Goal: Information Seeking & Learning: Compare options

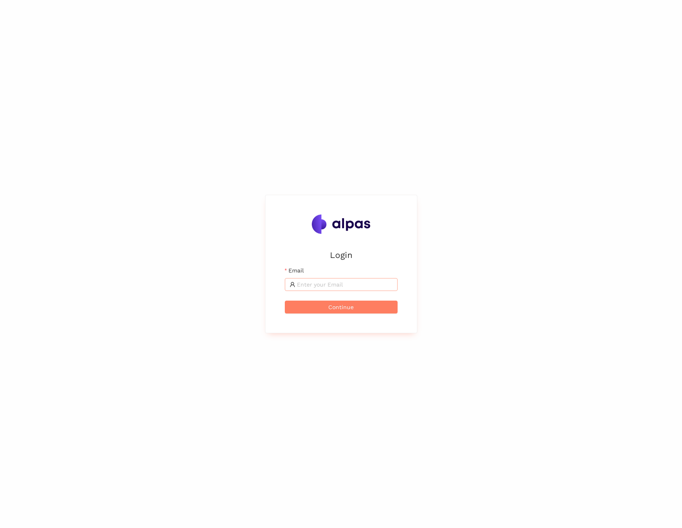
click at [201, 286] on input "Email" at bounding box center [345, 284] width 96 height 9
click at [201, 255] on div "Login Email Continue" at bounding box center [341, 264] width 682 height 528
click at [201, 247] on div "Login Email Continue" at bounding box center [341, 264] width 682 height 528
click at [201, 284] on body "Login Email Continue" at bounding box center [341, 264] width 682 height 528
type input "maximilian.scharfe@alpas.ai"
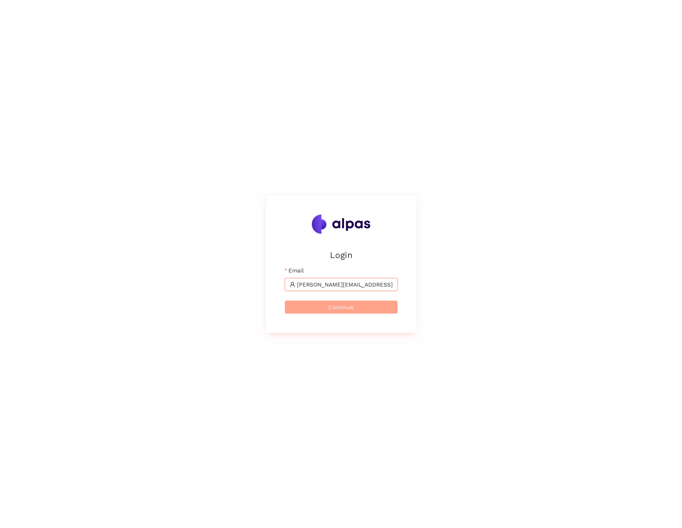
click at [201, 294] on button "Continue" at bounding box center [341, 307] width 113 height 13
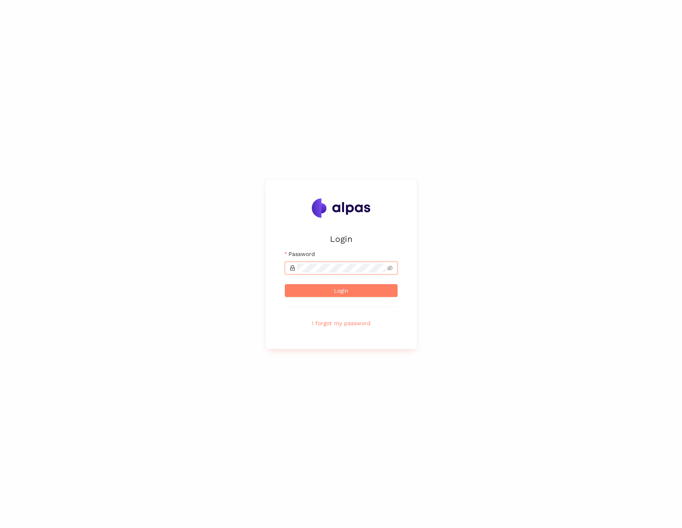
click at [201, 284] on button "Login" at bounding box center [341, 290] width 113 height 13
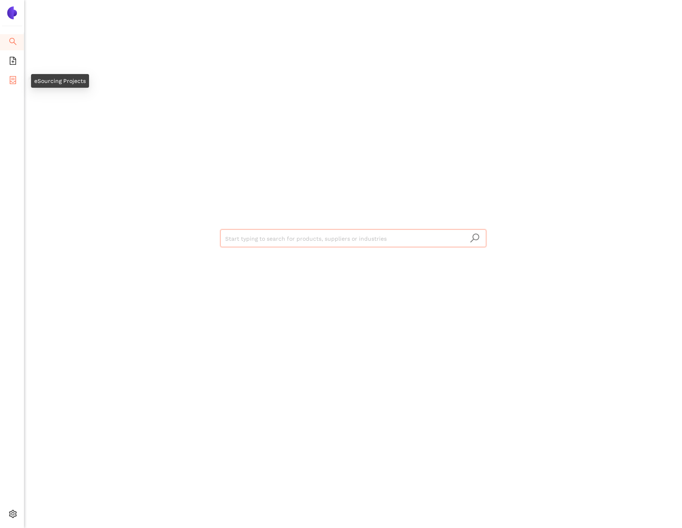
click at [19, 85] on li "eSourcing Projects" at bounding box center [12, 81] width 24 height 16
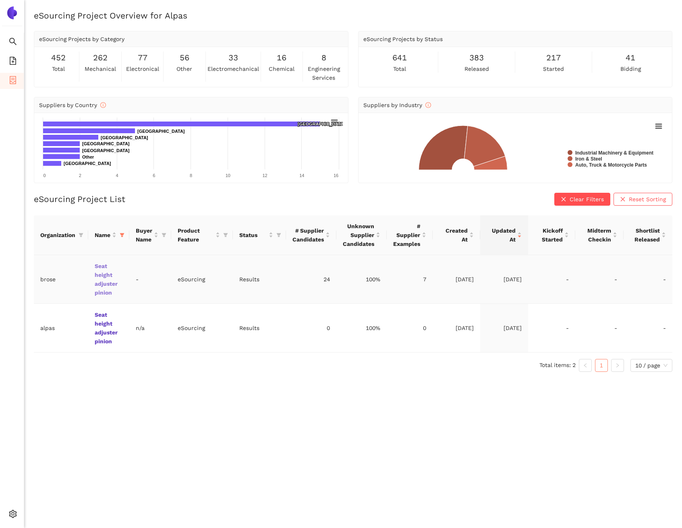
click at [0, 0] on link "Seat height adjuster pinion" at bounding box center [0, 0] width 0 height 0
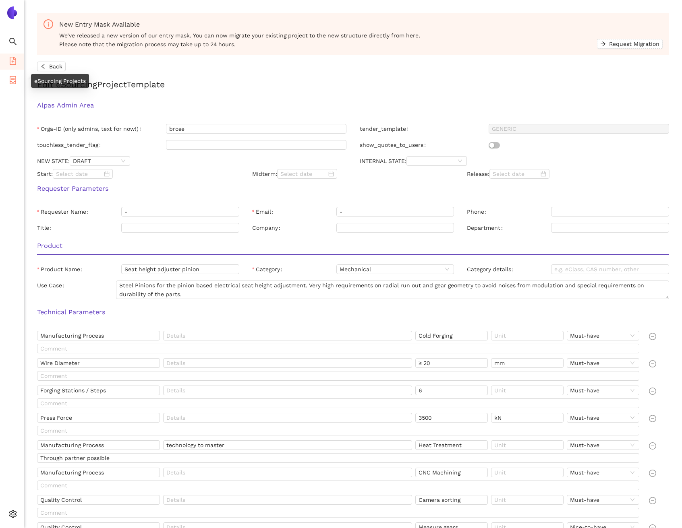
click at [11, 78] on icon "container" at bounding box center [13, 80] width 8 height 8
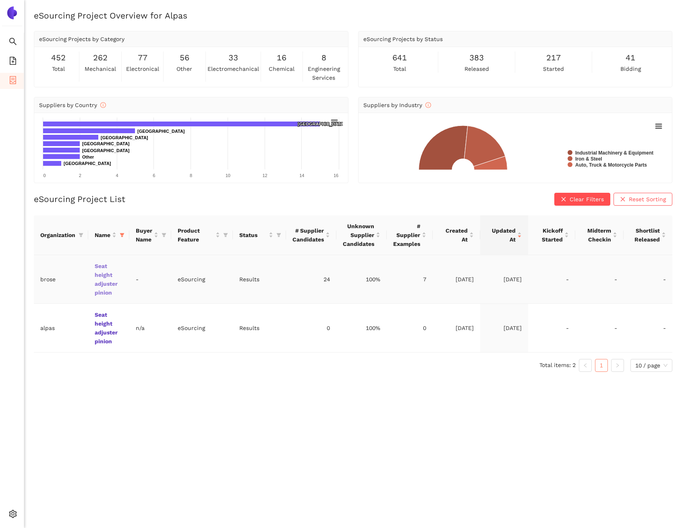
click at [0, 0] on link "Seat height adjuster pinion" at bounding box center [0, 0] width 0 height 0
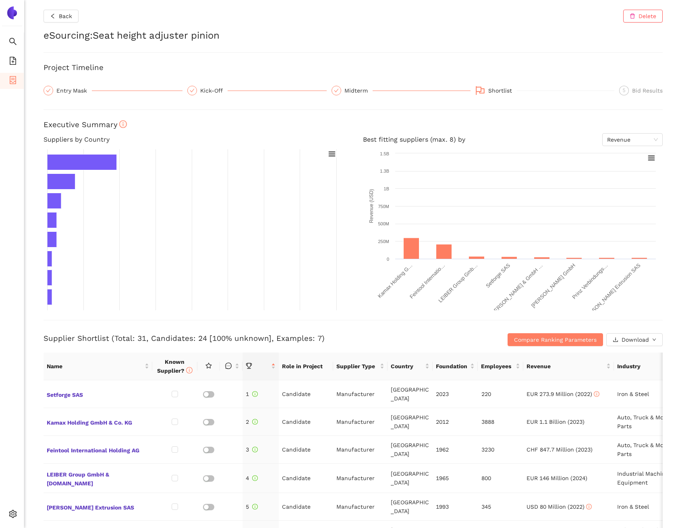
click at [216, 329] on div "Supplier Shortlist (Total: 31, Candidates: 24 [100% unknown], Examples: 7) Comp…" at bounding box center [352, 333] width 619 height 26
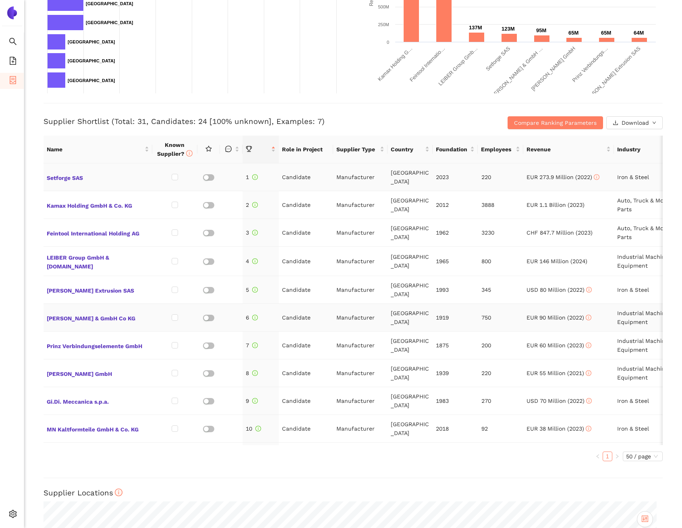
scroll to position [215, 0]
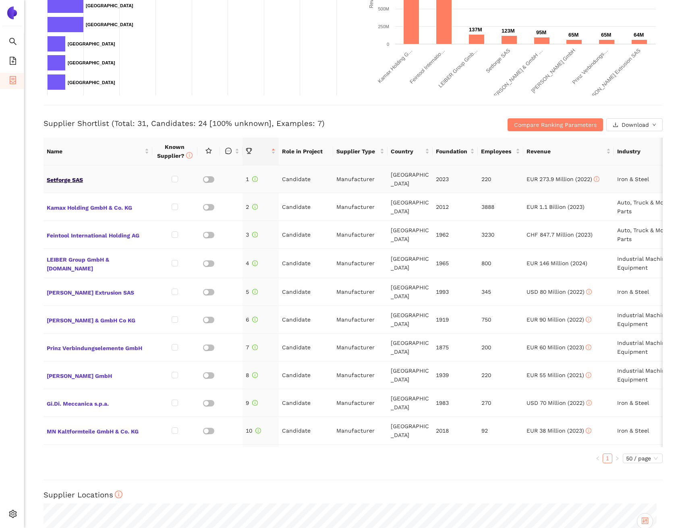
click at [79, 180] on span "Setforge SAS" at bounding box center [98, 179] width 102 height 10
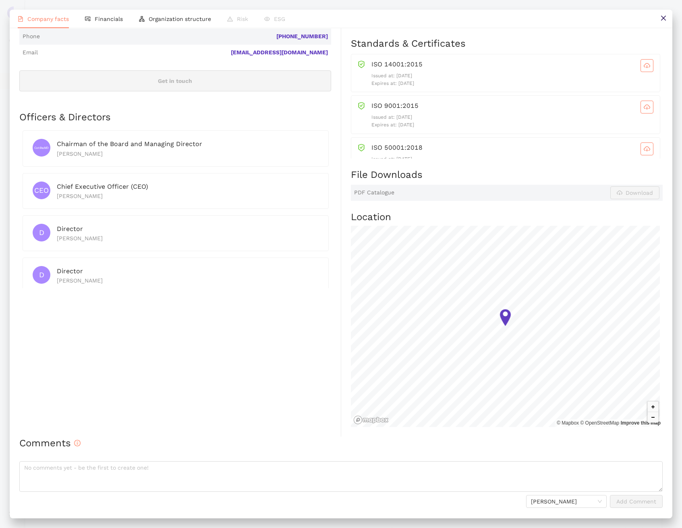
scroll to position [0, 0]
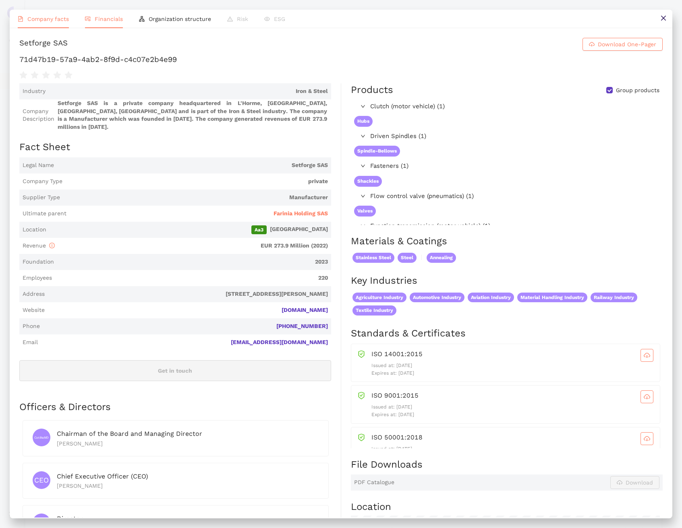
click at [107, 19] on span "Financials" at bounding box center [109, 19] width 28 height 6
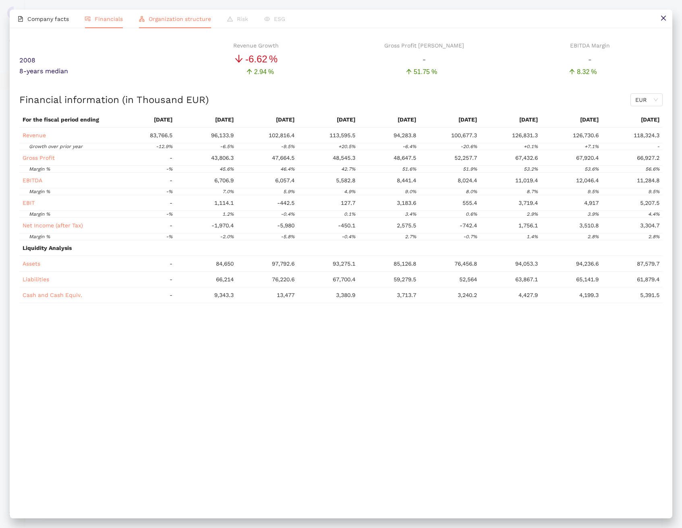
click at [190, 25] on li "Organization structure" at bounding box center [175, 19] width 88 height 19
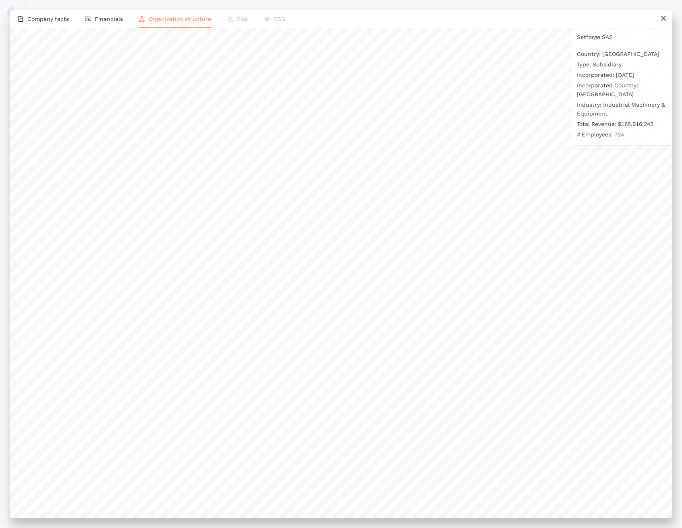
click at [656, 13] on button at bounding box center [663, 19] width 18 height 18
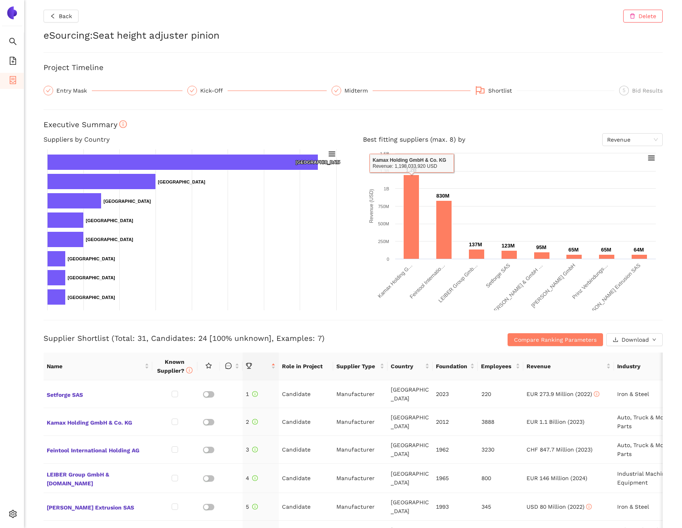
scroll to position [220, 0]
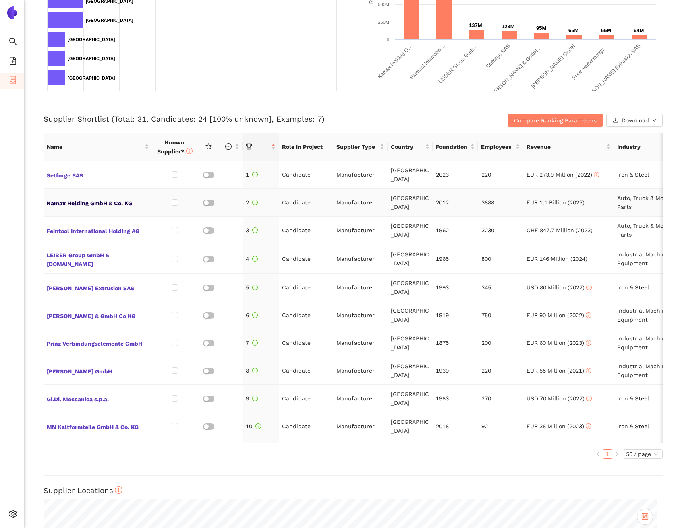
click at [98, 205] on span "Kamax Holding GmbH & Co. KG" at bounding box center [98, 202] width 102 height 10
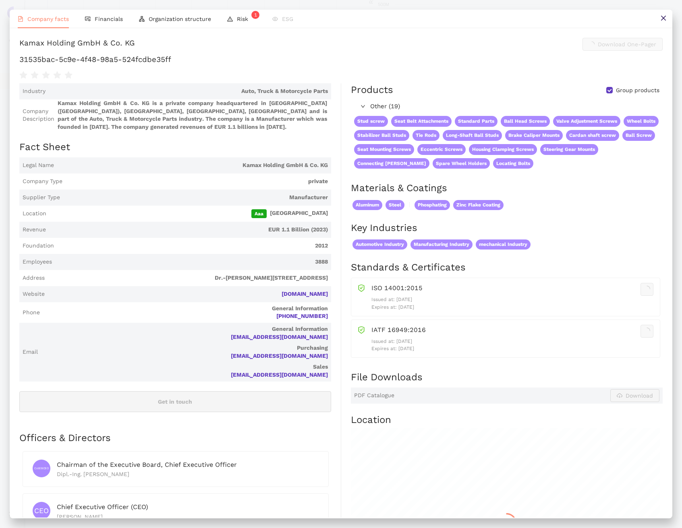
scroll to position [0, 0]
click at [114, 22] on span "Financials" at bounding box center [109, 19] width 28 height 6
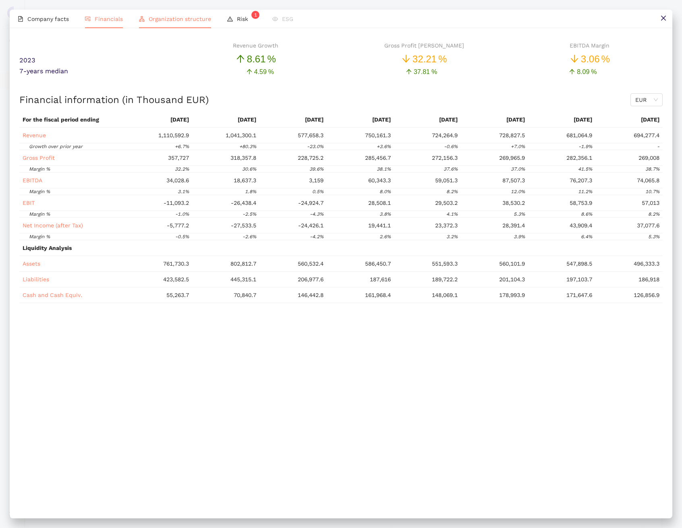
click at [168, 21] on span "Organization structure" at bounding box center [180, 19] width 62 height 6
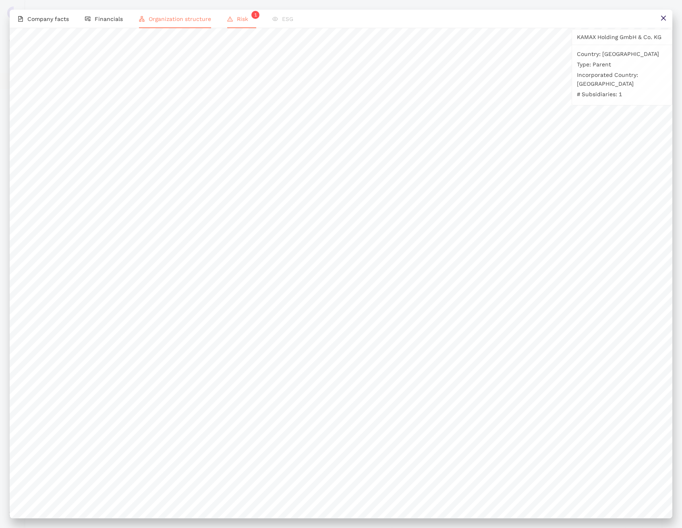
click at [242, 26] on li "Risk 1" at bounding box center [241, 19] width 45 height 19
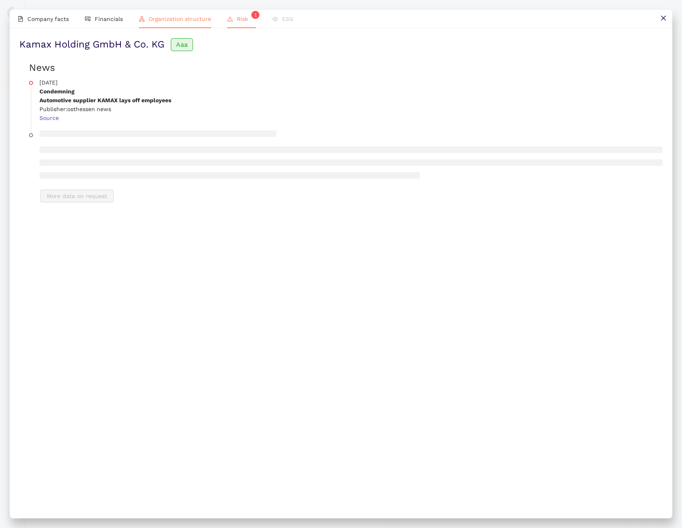
click at [159, 20] on span "Organization structure" at bounding box center [180, 19] width 62 height 6
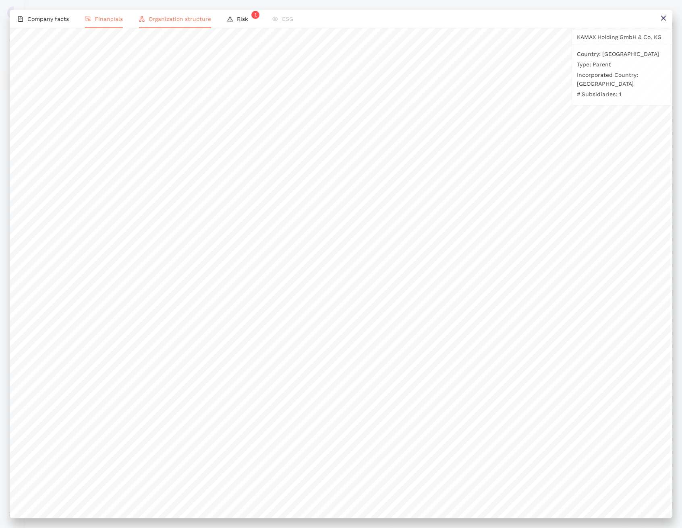
click at [100, 23] on li "Financials" at bounding box center [104, 19] width 54 height 19
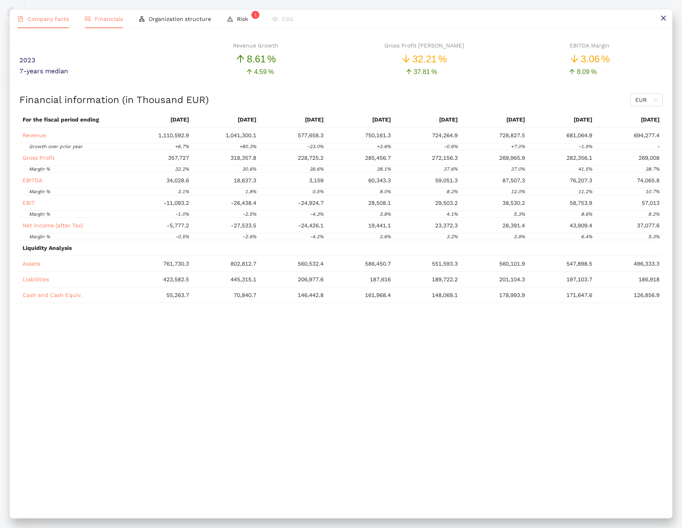
click at [47, 21] on span "Company facts" at bounding box center [47, 19] width 41 height 6
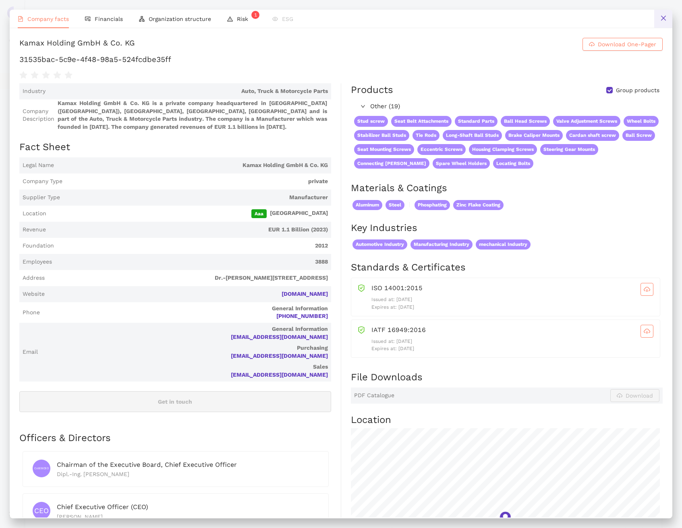
click at [662, 20] on icon "close" at bounding box center [663, 18] width 6 height 6
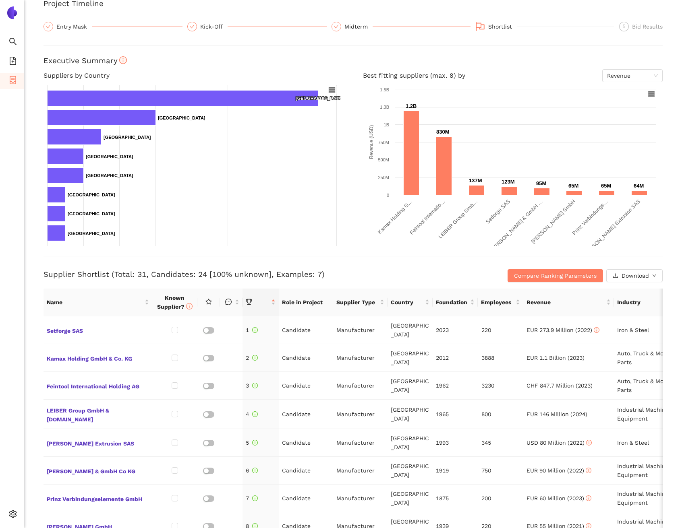
scroll to position [112, 0]
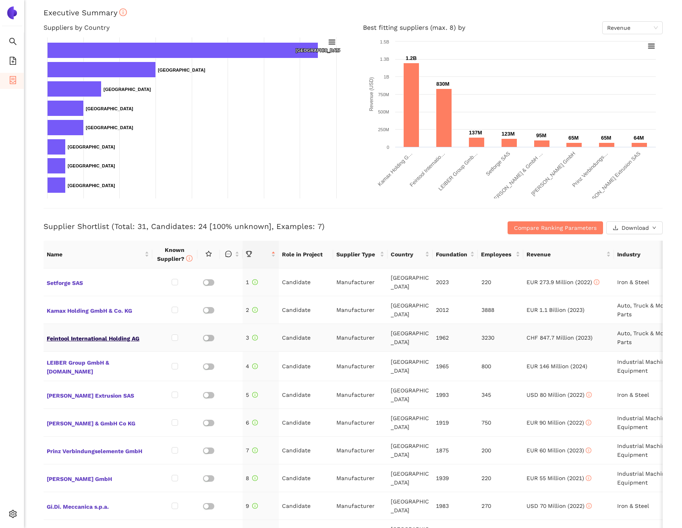
click at [121, 338] on span "Feintool International Holding AG" at bounding box center [98, 338] width 102 height 10
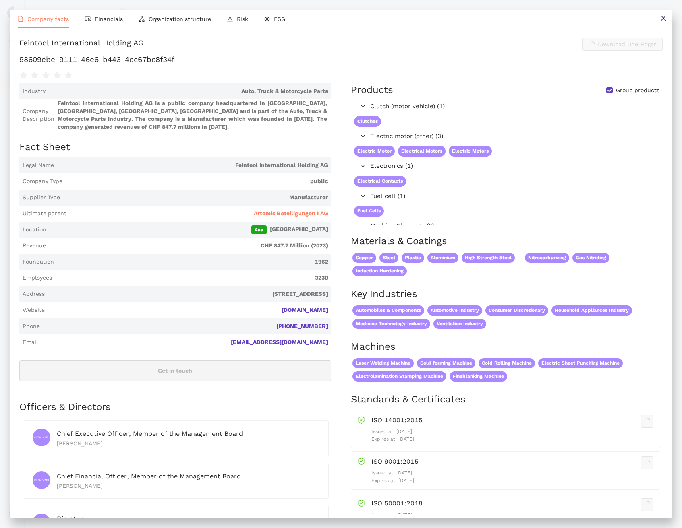
scroll to position [0, 0]
click at [111, 17] on span "Financials" at bounding box center [109, 19] width 28 height 6
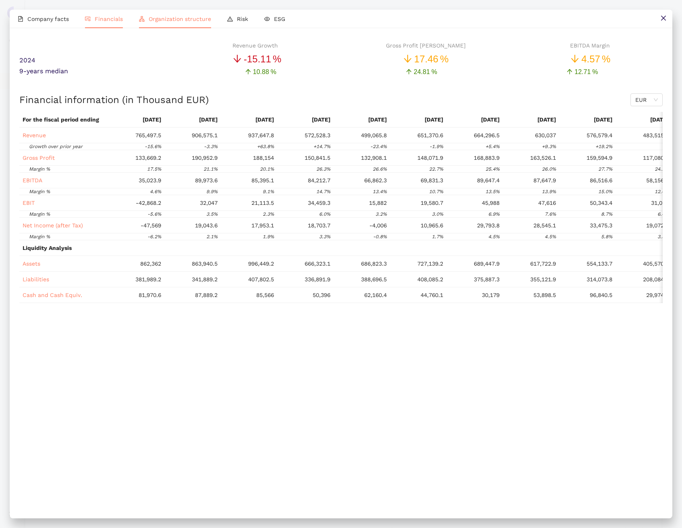
click at [171, 18] on span "Organization structure" at bounding box center [180, 19] width 62 height 6
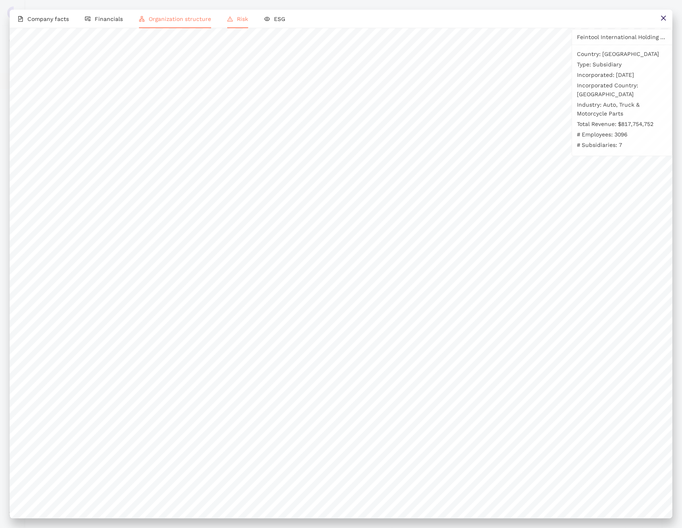
click at [246, 21] on span "Risk" at bounding box center [242, 19] width 11 height 6
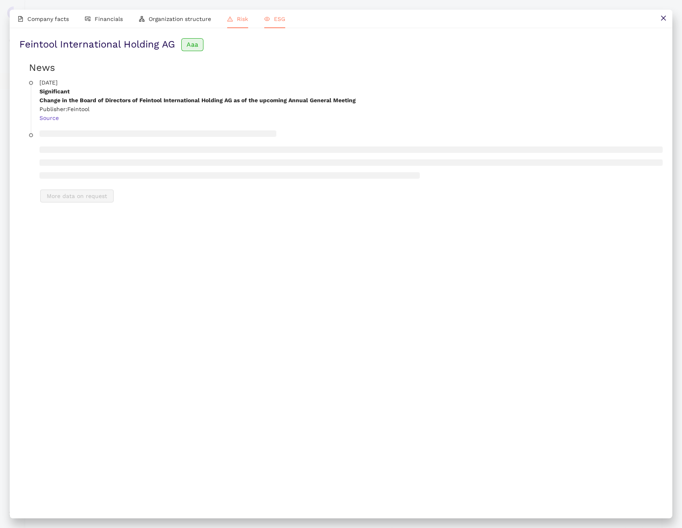
click at [277, 23] on li "ESG" at bounding box center [274, 19] width 37 height 19
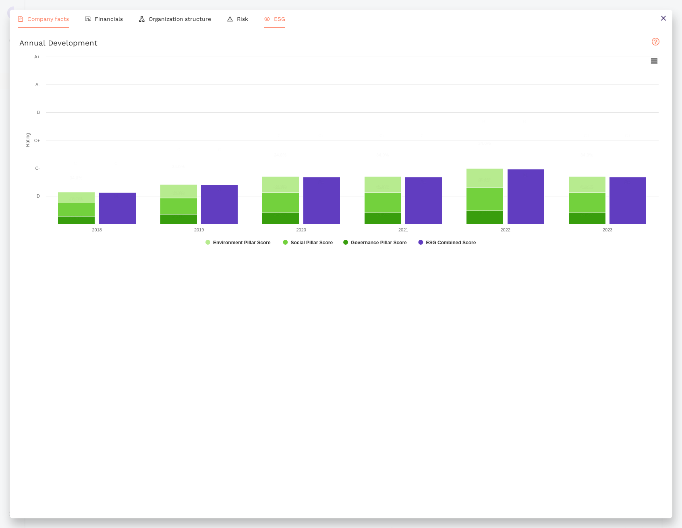
click at [45, 25] on li "Company facts" at bounding box center [43, 19] width 67 height 19
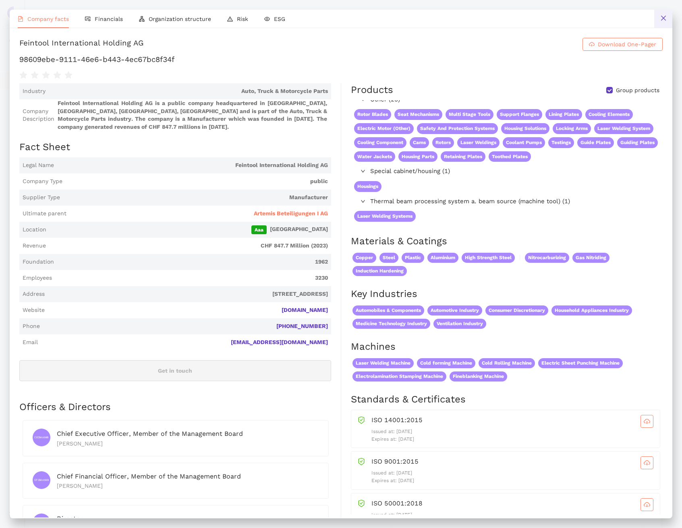
click at [659, 14] on button at bounding box center [663, 19] width 18 height 18
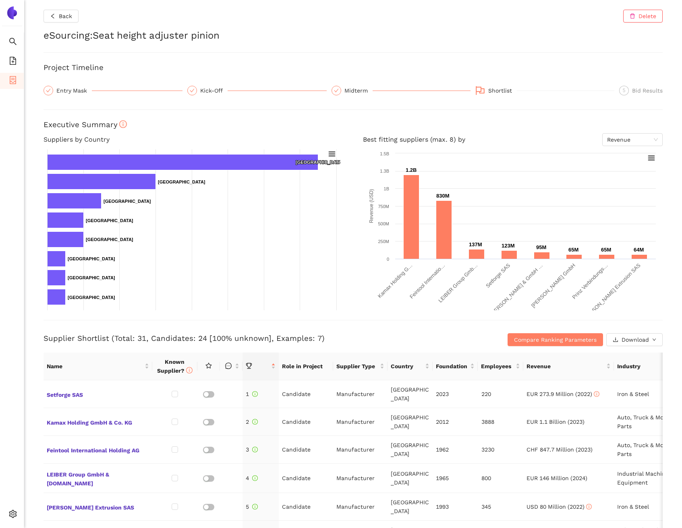
scroll to position [226, 0]
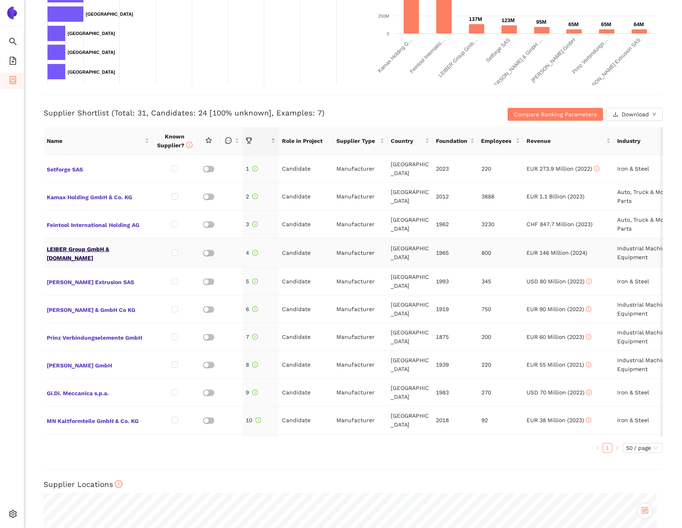
click at [103, 249] on span "LEIBER Group GmbH & [DOMAIN_NAME]" at bounding box center [98, 252] width 102 height 19
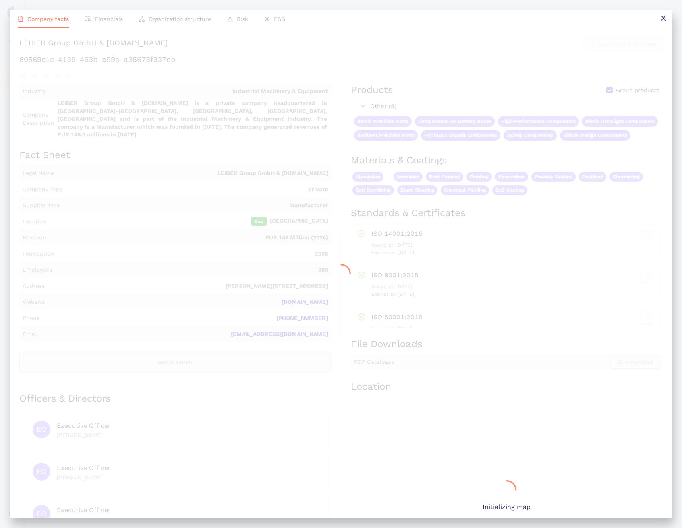
scroll to position [0, 0]
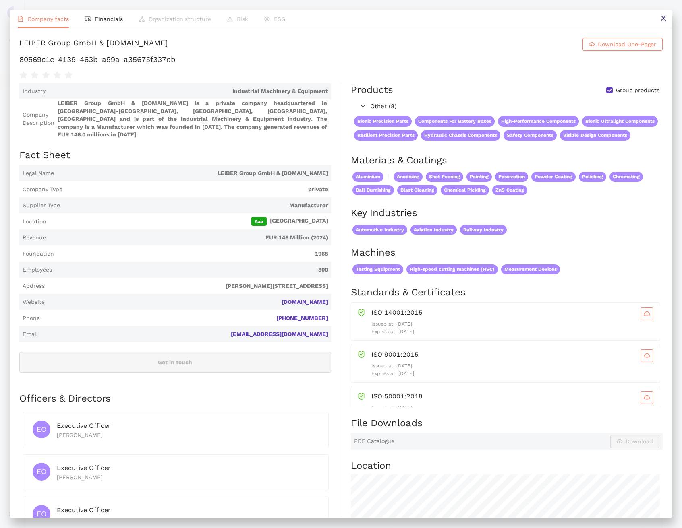
click at [657, 21] on button at bounding box center [663, 19] width 18 height 18
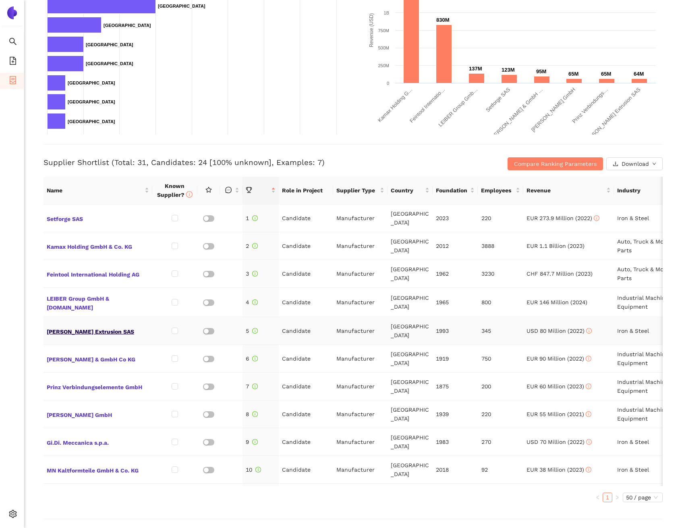
click at [92, 333] on span "[PERSON_NAME] Extrusion SAS" at bounding box center [98, 331] width 102 height 10
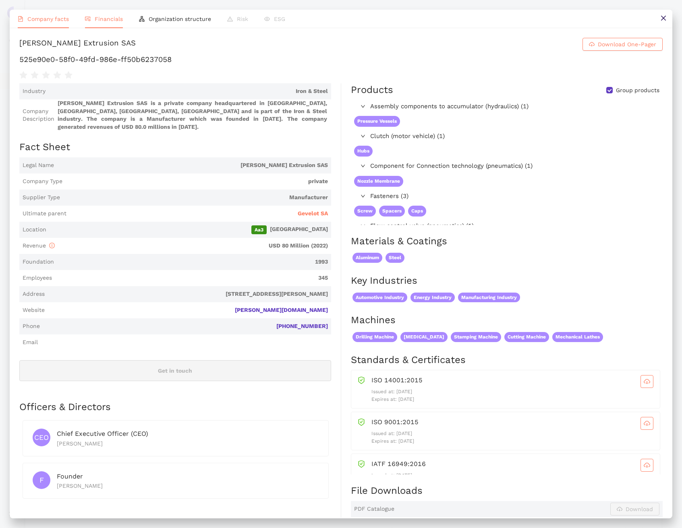
click at [113, 13] on li "Financials" at bounding box center [104, 19] width 54 height 19
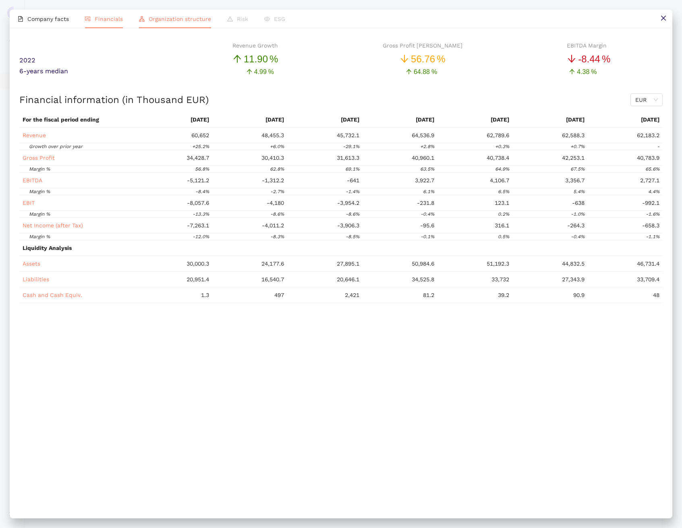
click at [155, 17] on span "Organization structure" at bounding box center [180, 19] width 62 height 6
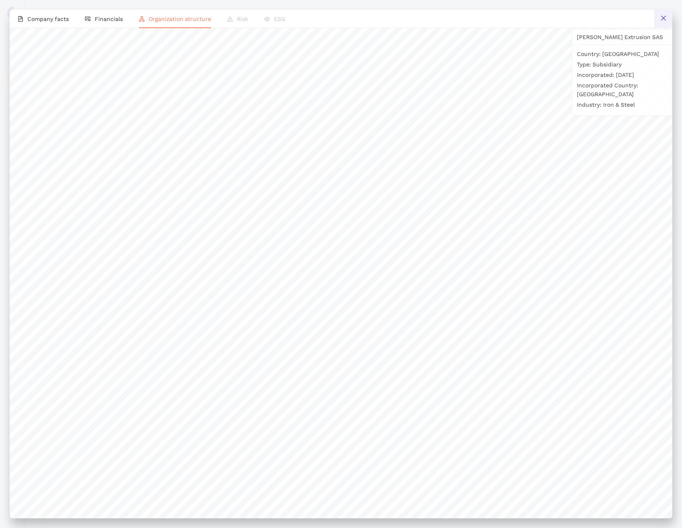
click at [668, 20] on button at bounding box center [663, 19] width 18 height 18
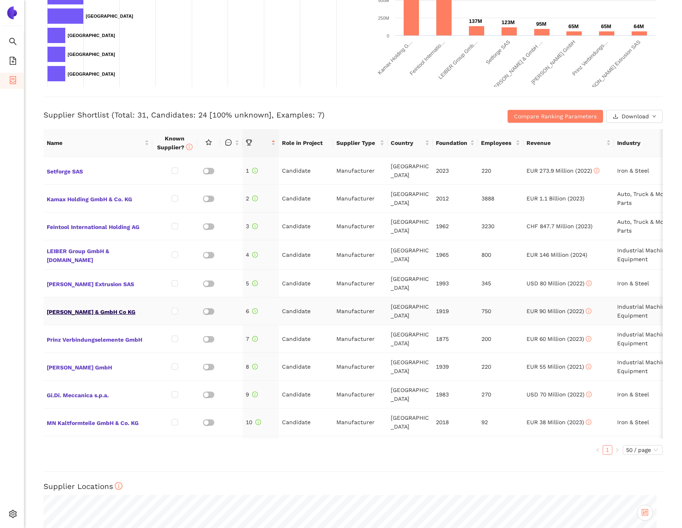
click at [106, 311] on span "[PERSON_NAME] & GmbH Co KG" at bounding box center [98, 311] width 102 height 10
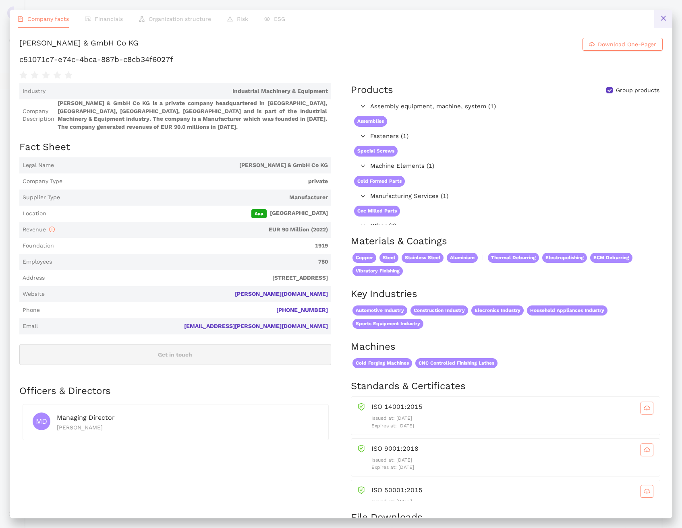
click at [657, 21] on button at bounding box center [663, 19] width 18 height 18
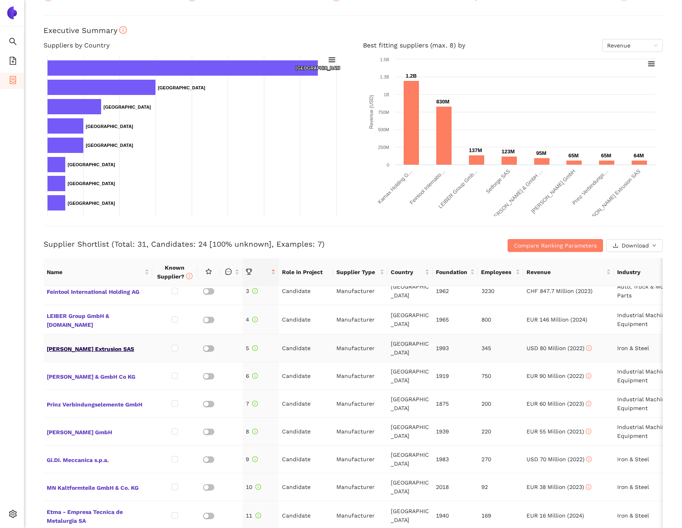
scroll to position [72, 0]
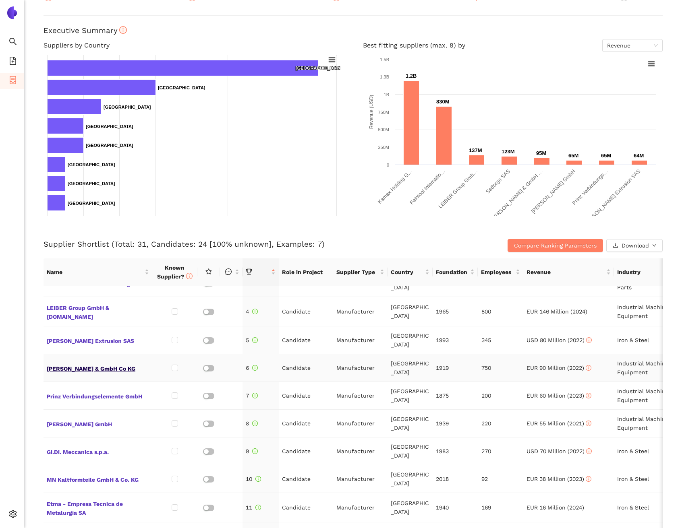
click at [95, 370] on span "Moehling & GmbH Co KG" at bounding box center [98, 368] width 102 height 10
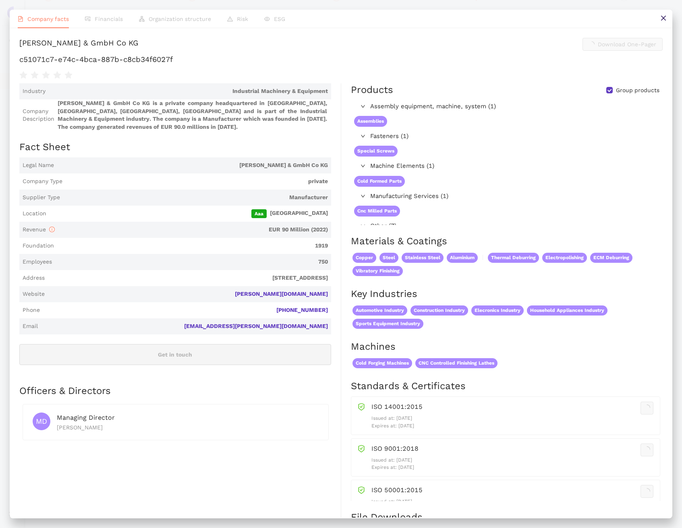
scroll to position [0, 0]
click at [667, 24] on button at bounding box center [663, 19] width 18 height 18
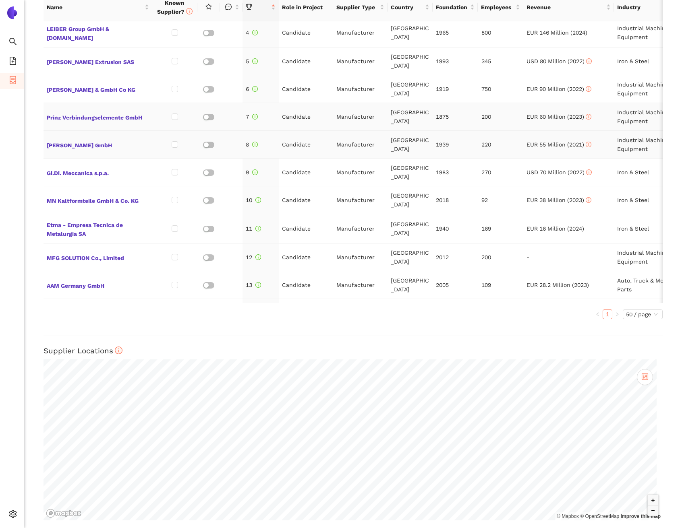
scroll to position [87, 0]
click at [117, 117] on span "Prinz Verbindungselemente GmbH" at bounding box center [98, 116] width 102 height 10
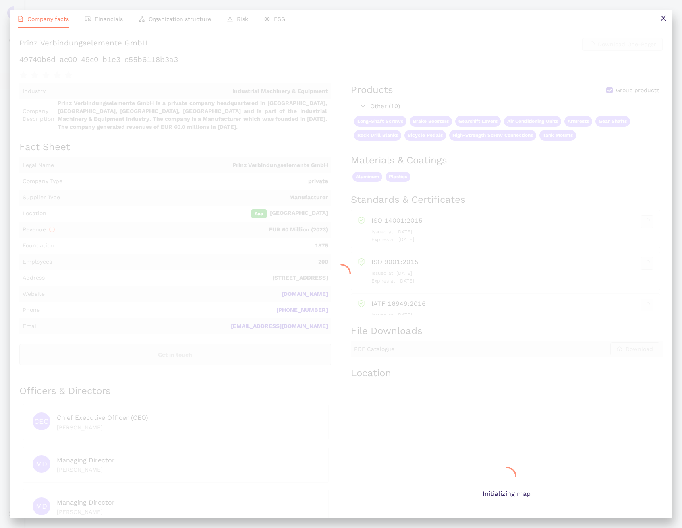
scroll to position [0, 0]
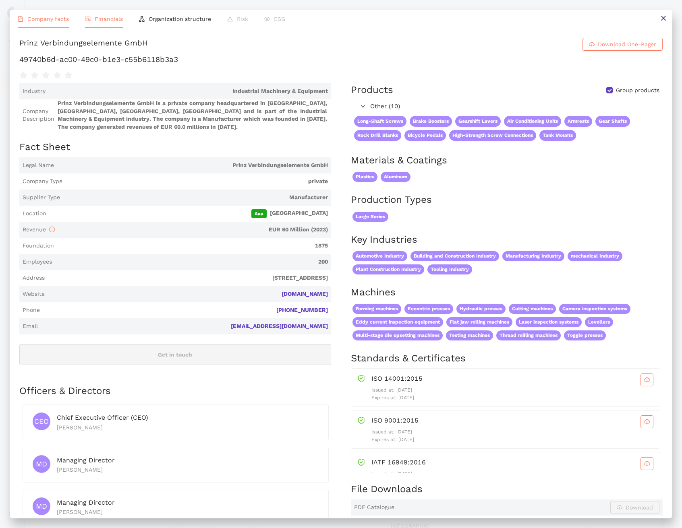
click at [109, 23] on li "Financials" at bounding box center [104, 19] width 54 height 19
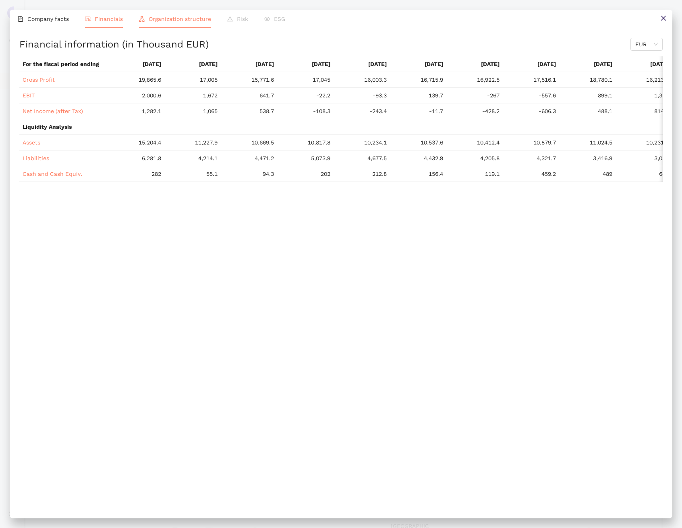
click at [170, 17] on span "Organization structure" at bounding box center [180, 19] width 62 height 6
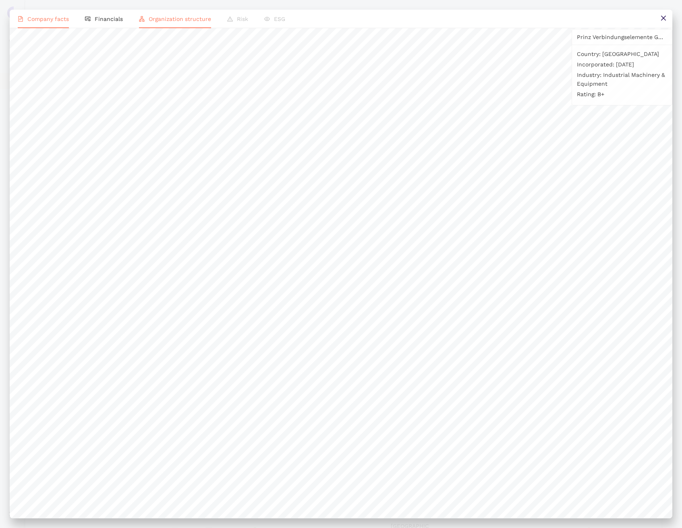
click at [58, 23] on li "Company facts" at bounding box center [43, 19] width 67 height 19
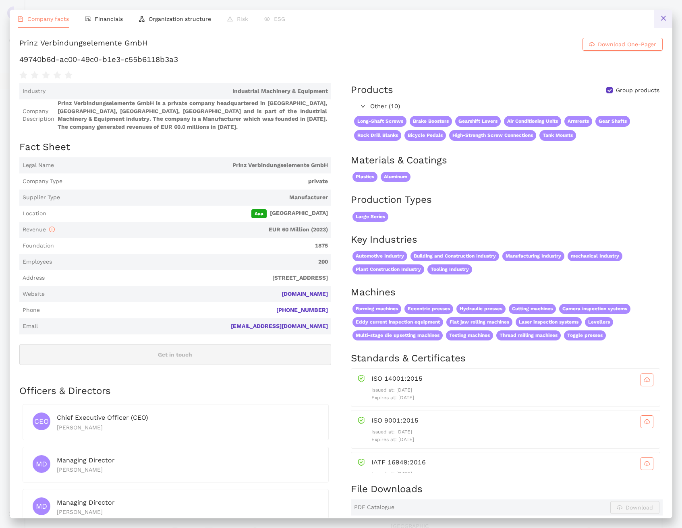
click at [663, 15] on icon "close" at bounding box center [663, 18] width 6 height 6
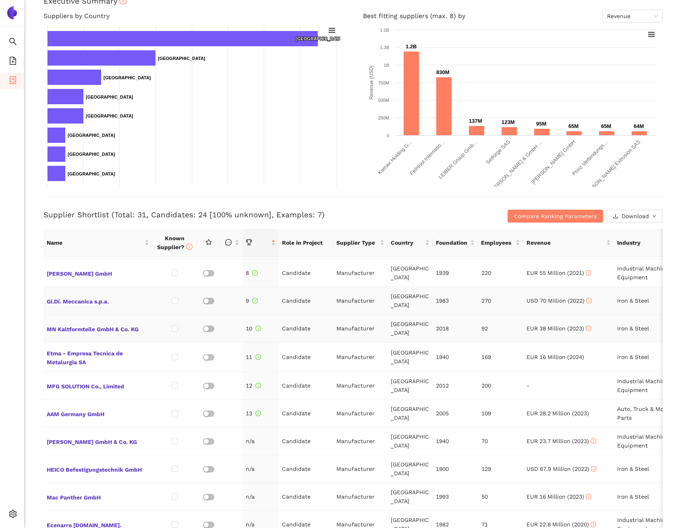
scroll to position [196, 0]
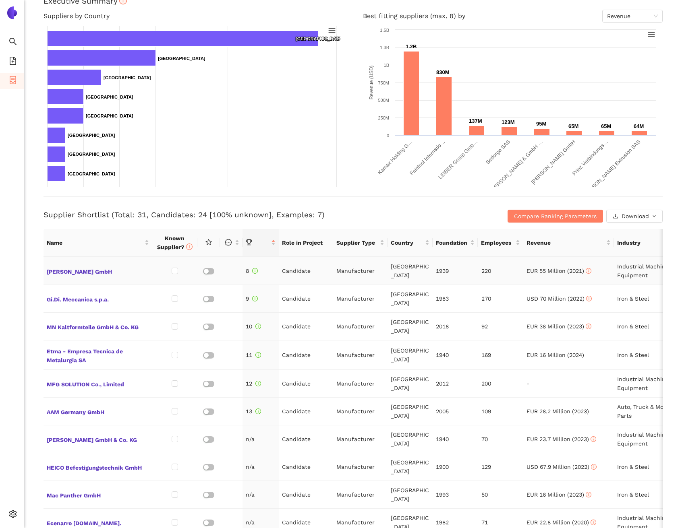
click at [81, 275] on td "[PERSON_NAME] GmbH" at bounding box center [97, 271] width 109 height 28
click at [81, 269] on span "[PERSON_NAME] GmbH" at bounding box center [98, 271] width 102 height 10
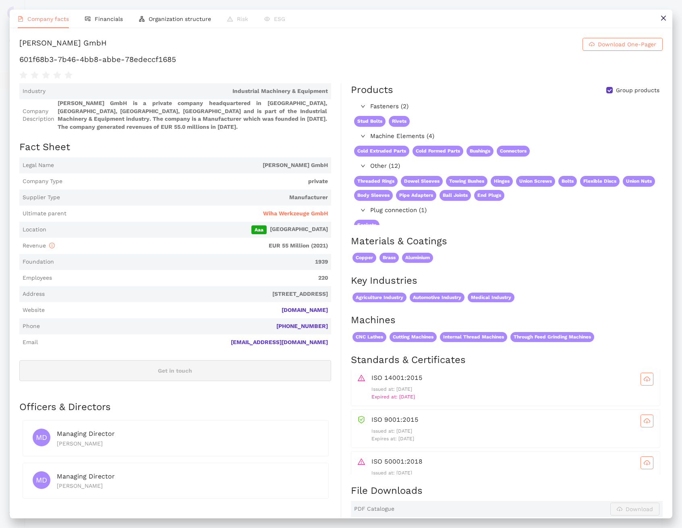
scroll to position [0, 0]
click at [662, 19] on icon "close" at bounding box center [663, 18] width 6 height 6
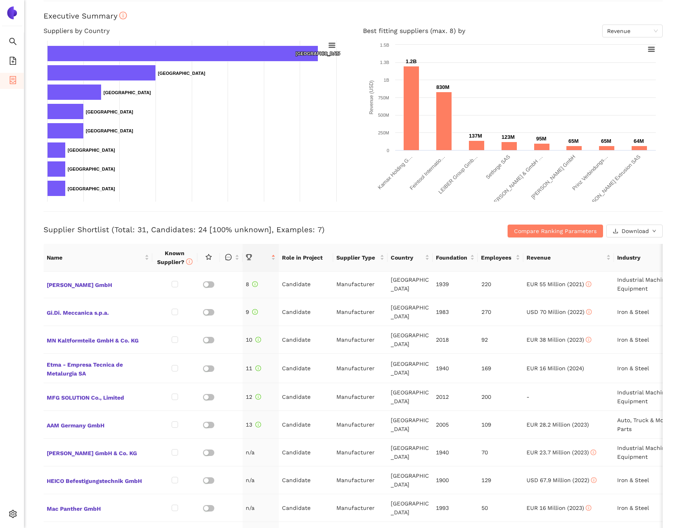
scroll to position [110, 0]
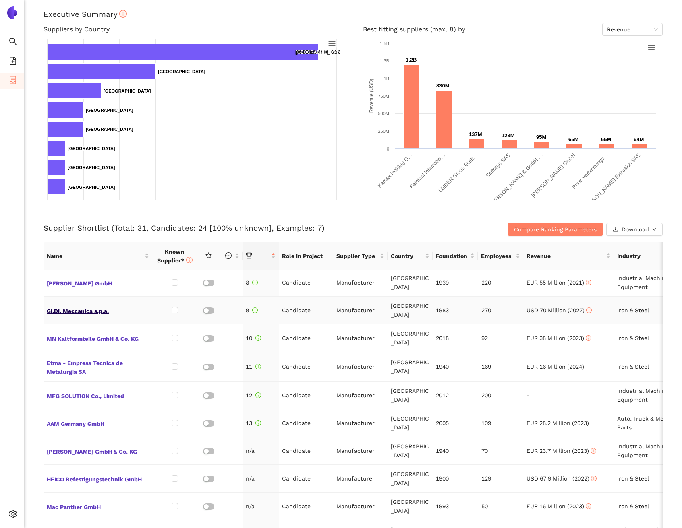
click at [82, 310] on span "Gi.Di. Meccanica s.p.a." at bounding box center [98, 310] width 102 height 10
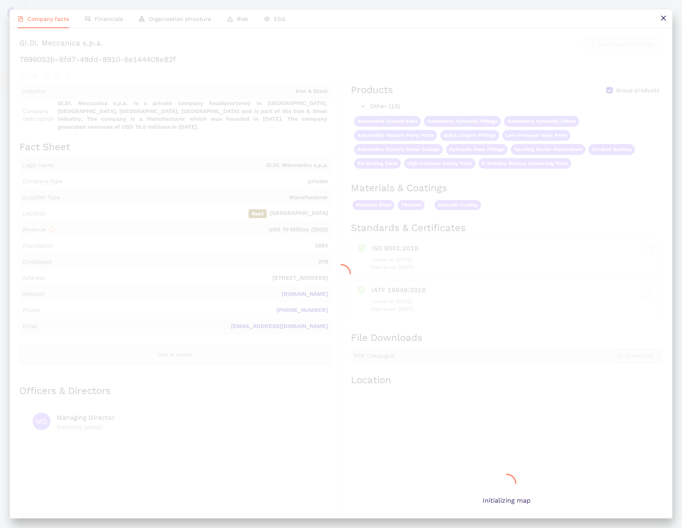
scroll to position [0, 0]
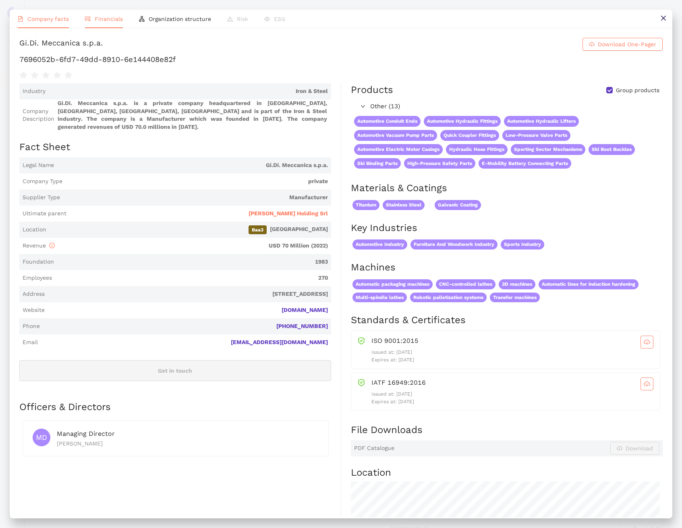
click at [110, 16] on span "Financials" at bounding box center [109, 19] width 28 height 6
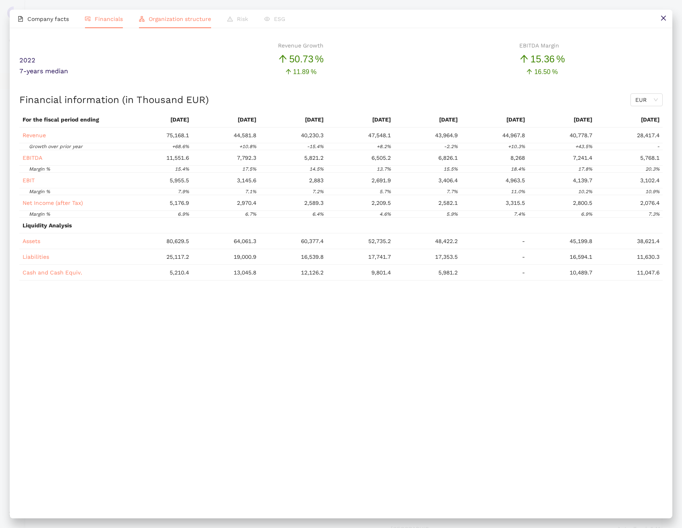
click at [197, 17] on span "Organization structure" at bounding box center [180, 19] width 62 height 6
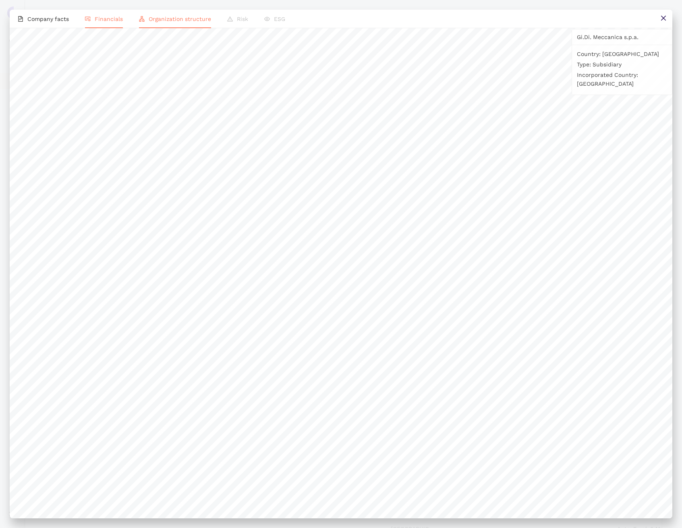
click at [101, 18] on span "Financials" at bounding box center [109, 19] width 28 height 6
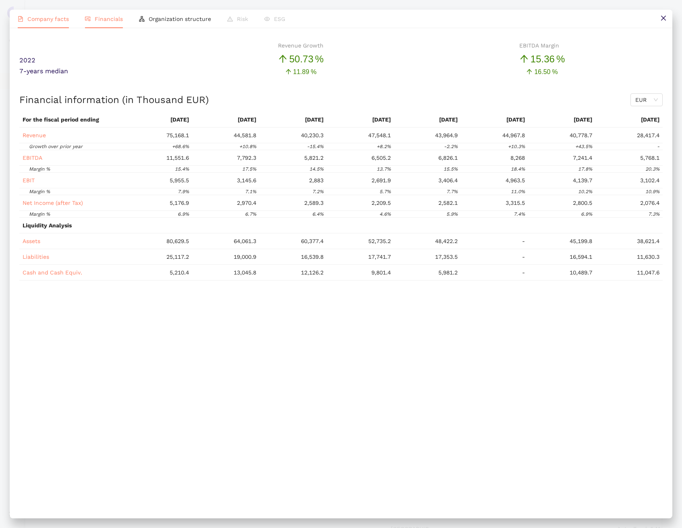
click at [60, 25] on li "Company facts" at bounding box center [43, 19] width 67 height 19
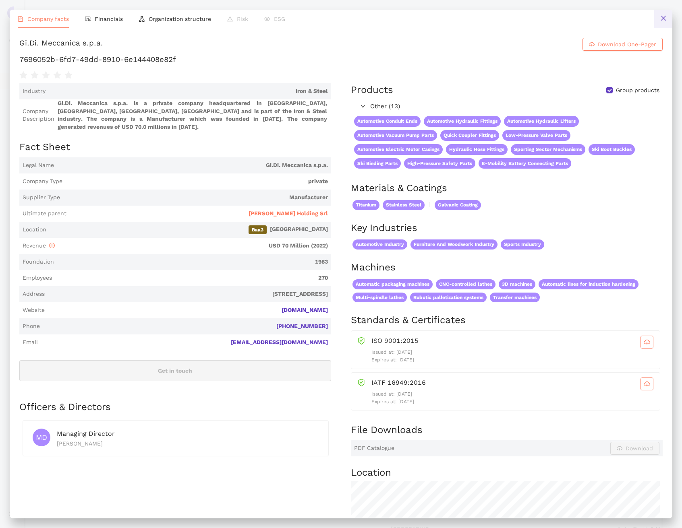
click at [659, 14] on button at bounding box center [663, 19] width 18 height 18
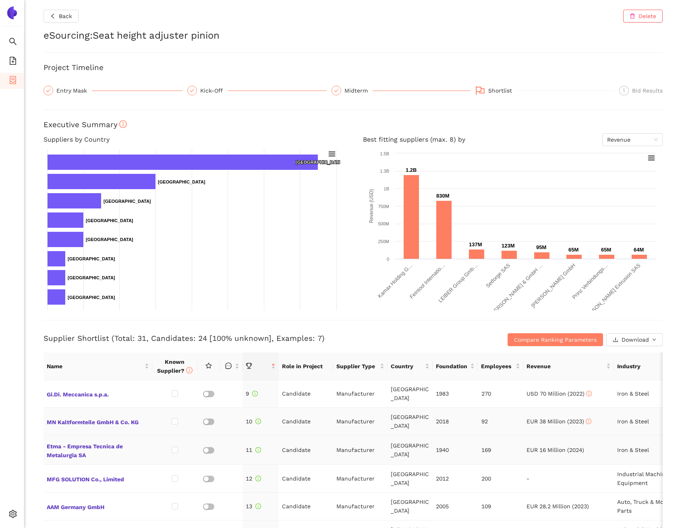
scroll to position [224, 0]
click at [131, 419] on span "MN Kaltformteile GmbH & Co. KG" at bounding box center [98, 422] width 102 height 10
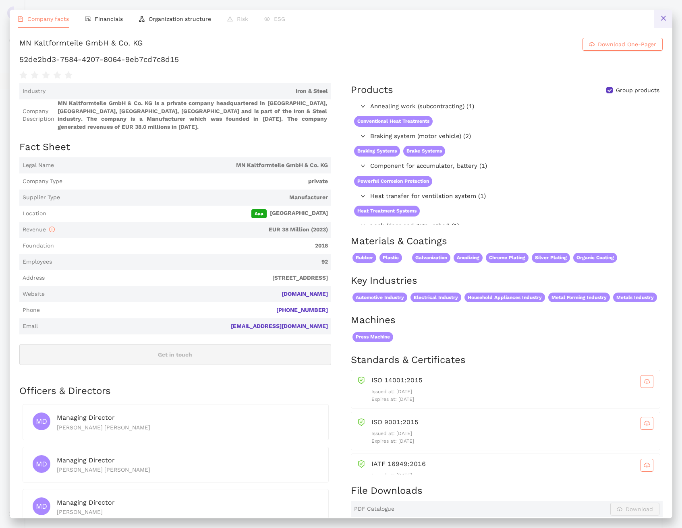
click at [661, 22] on button at bounding box center [663, 19] width 18 height 18
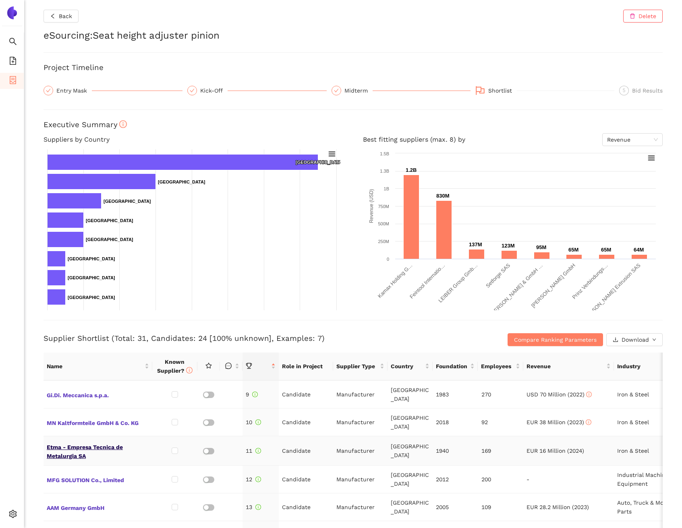
click at [101, 444] on span "Etma - Empresa Tecnica de Metalurgia SA" at bounding box center [98, 450] width 102 height 19
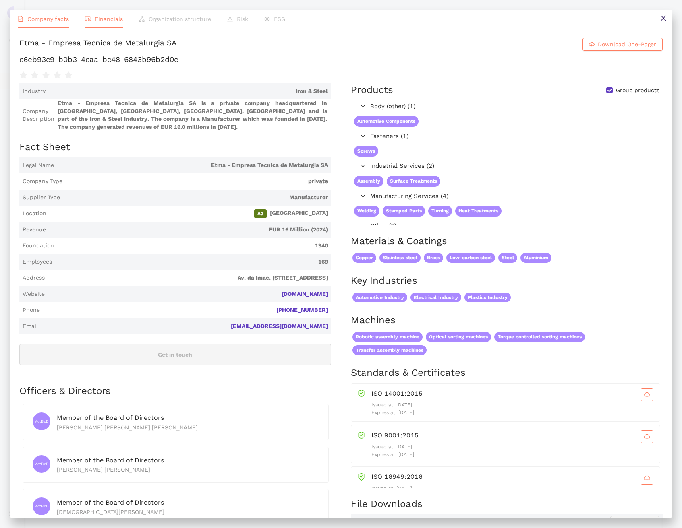
click at [97, 23] on li "Financials" at bounding box center [104, 19] width 54 height 19
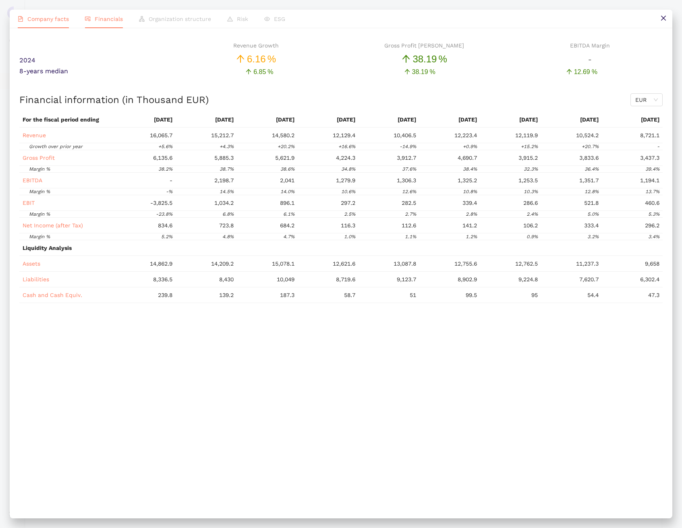
click at [43, 26] on li "Company facts" at bounding box center [43, 19] width 67 height 19
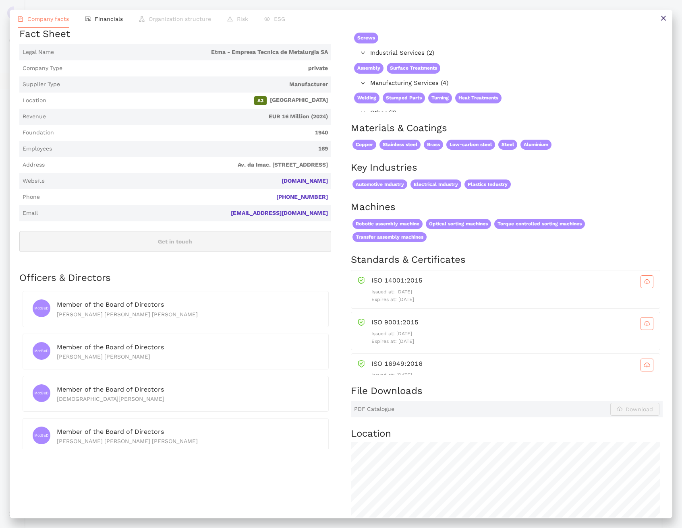
scroll to position [112, 0]
click at [661, 23] on button at bounding box center [663, 19] width 18 height 18
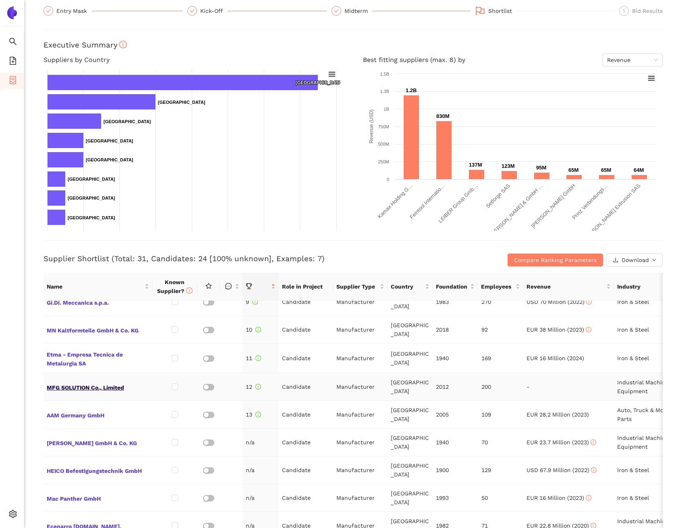
scroll to position [237, 0]
click at [99, 410] on span "AAM Germany GmbH" at bounding box center [98, 414] width 102 height 10
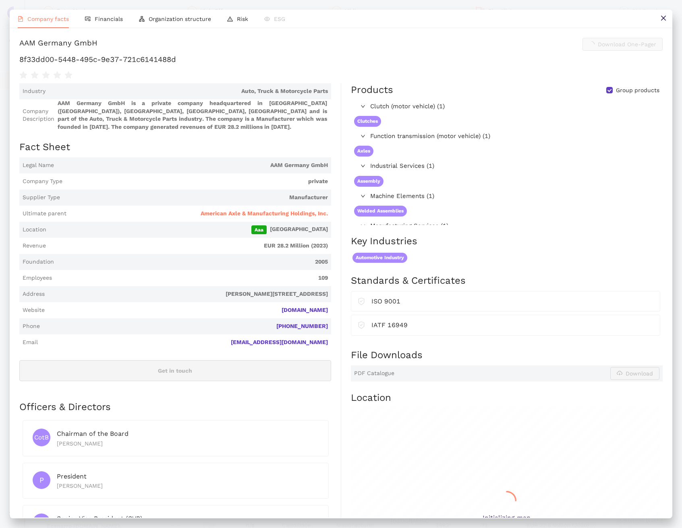
scroll to position [0, 0]
click at [659, 19] on button at bounding box center [663, 19] width 18 height 18
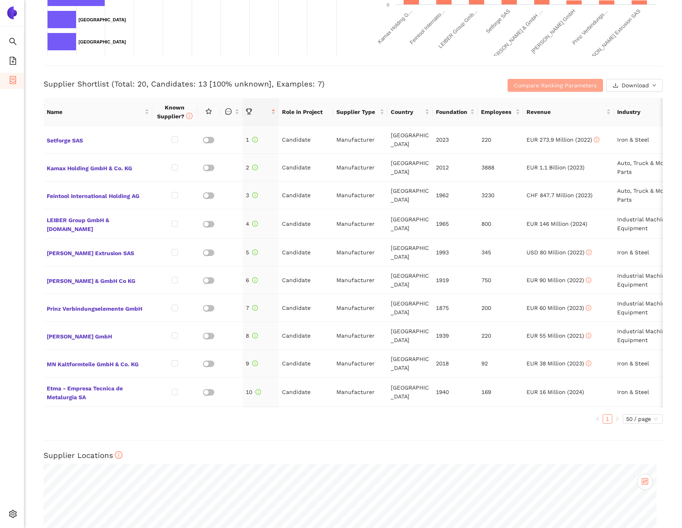
click at [530, 83] on span "Compare Ranking Parameters" at bounding box center [555, 85] width 83 height 9
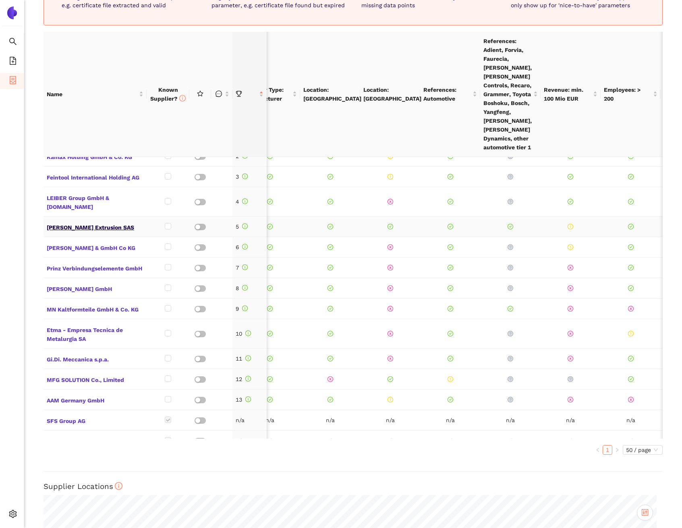
click at [88, 222] on span "[PERSON_NAME] Extrusion SAS" at bounding box center [95, 227] width 97 height 10
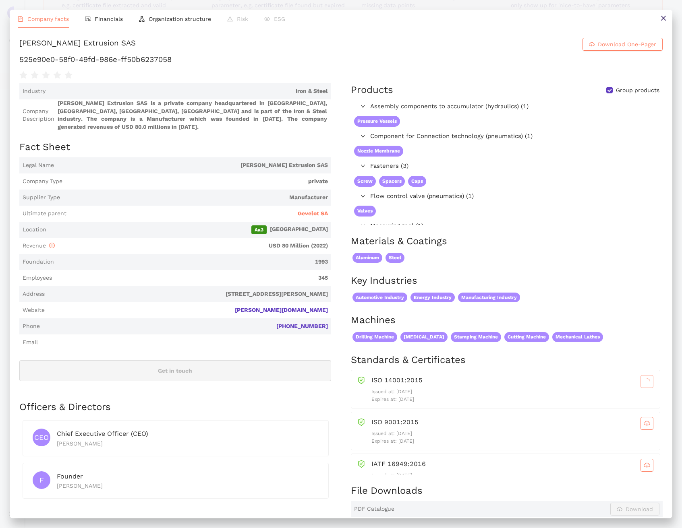
click at [112, 57] on h1 "525e90e0-58f0-49fd-986e-ff50b6237058" at bounding box center [340, 59] width 643 height 10
copy div "525e90e0-58f0-49fd-986e-ff50b6237058"
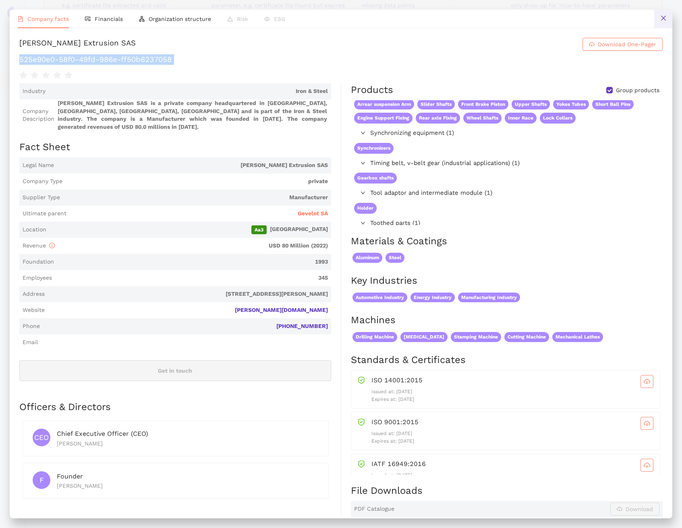
click at [663, 18] on icon "close" at bounding box center [663, 18] width 5 height 5
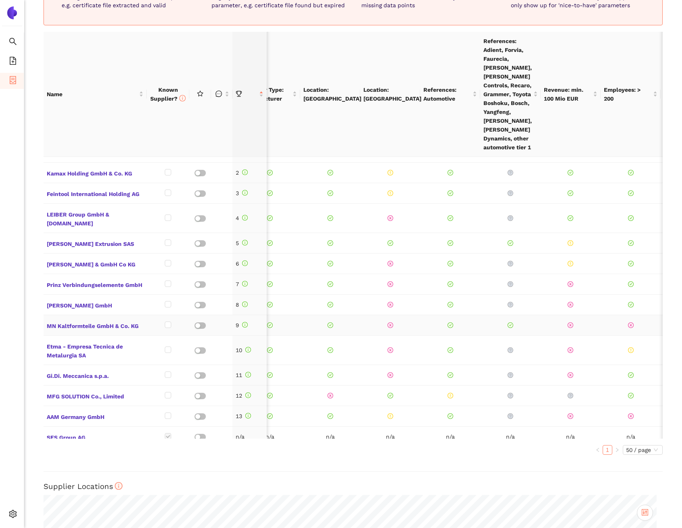
click at [119, 322] on td "MN Kaltformteile GmbH & Co. KG" at bounding box center [94, 325] width 103 height 21
click at [126, 320] on span "MN Kaltformteile GmbH & Co. KG" at bounding box center [95, 325] width 97 height 10
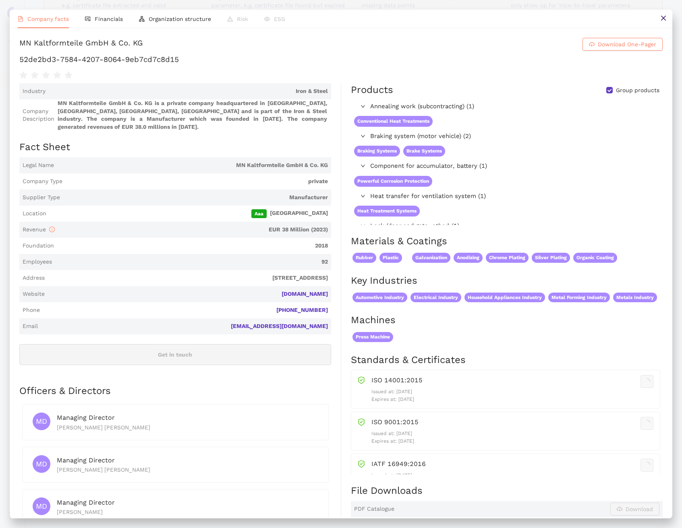
click at [139, 57] on h1 "52de2bd3-7584-4207-8064-9eb7cd7c8d15" at bounding box center [340, 59] width 643 height 10
copy div "52de2bd3-7584-4207-8064-9eb7cd7c8d15"
click at [0, 0] on link "mn-kaltform.de" at bounding box center [0, 0] width 0 height 0
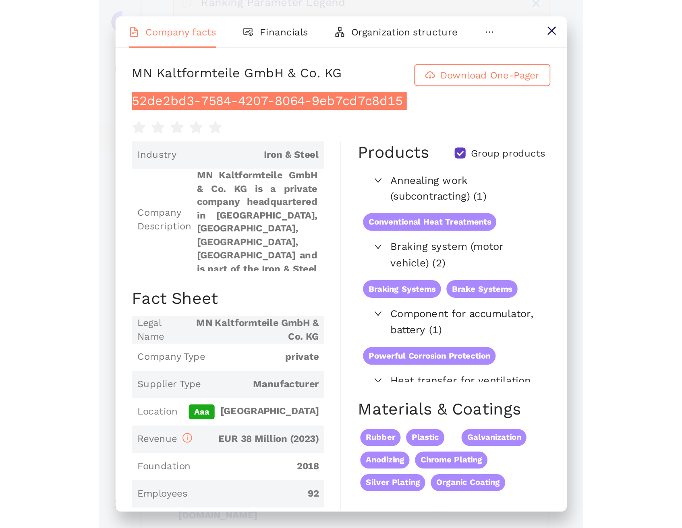
scroll to position [15, 507]
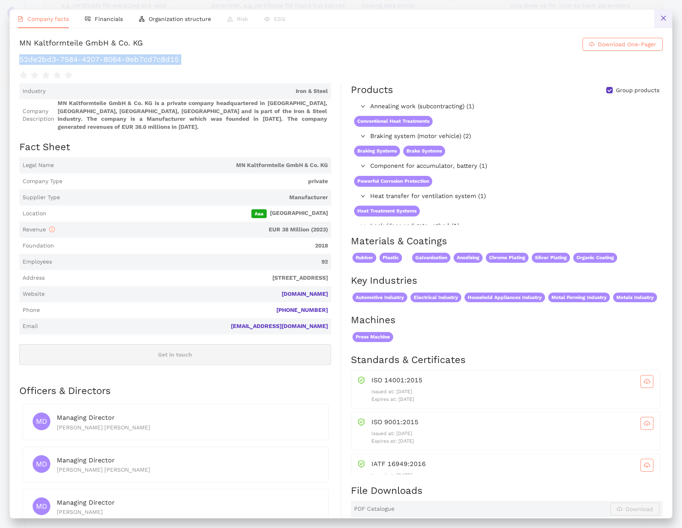
click at [667, 17] on button at bounding box center [663, 19] width 18 height 18
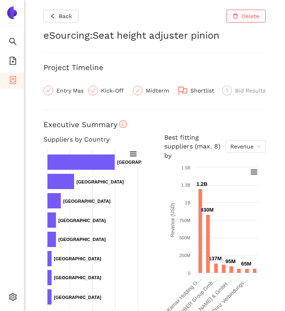
scroll to position [185, 0]
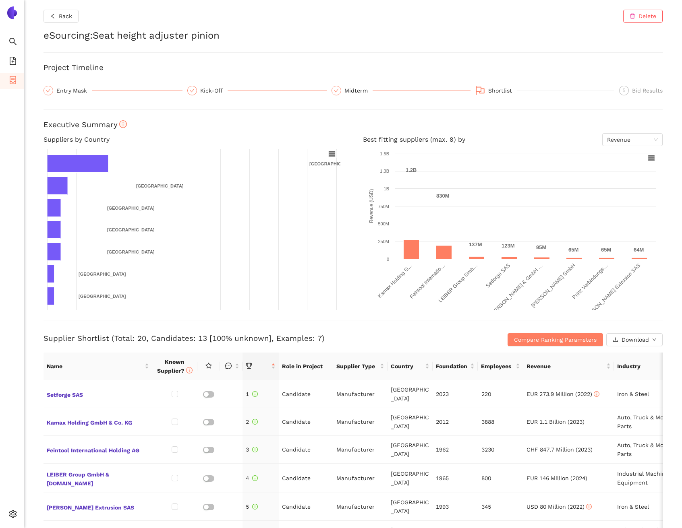
scroll to position [223, 0]
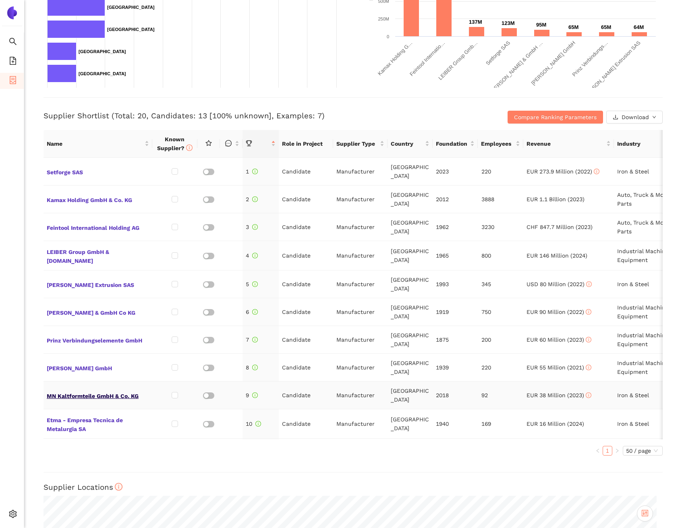
click at [106, 394] on span "MN Kaltformteile GmbH & Co. KG" at bounding box center [98, 395] width 102 height 10
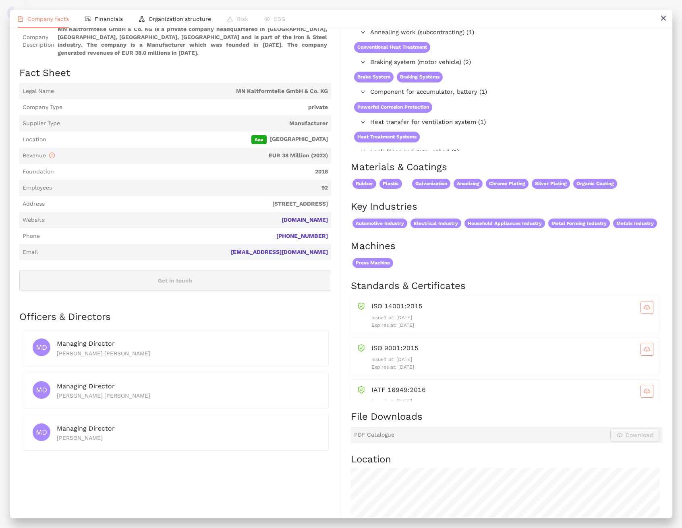
scroll to position [0, 0]
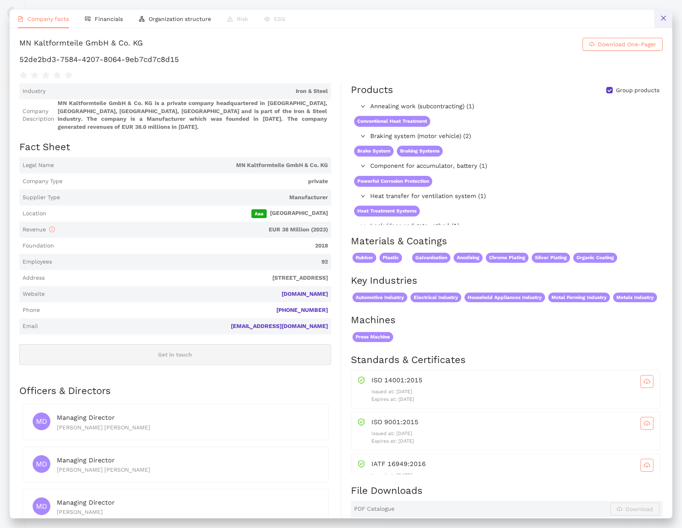
click at [658, 23] on button at bounding box center [663, 19] width 18 height 18
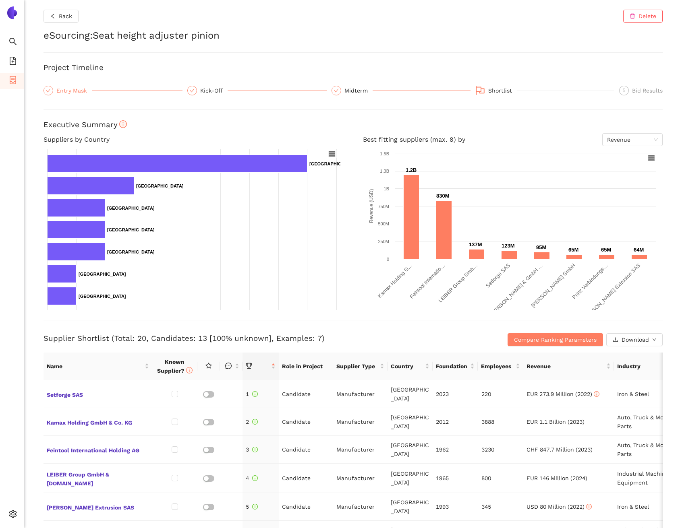
click at [86, 93] on div "Entry Mask" at bounding box center [73, 91] width 35 height 10
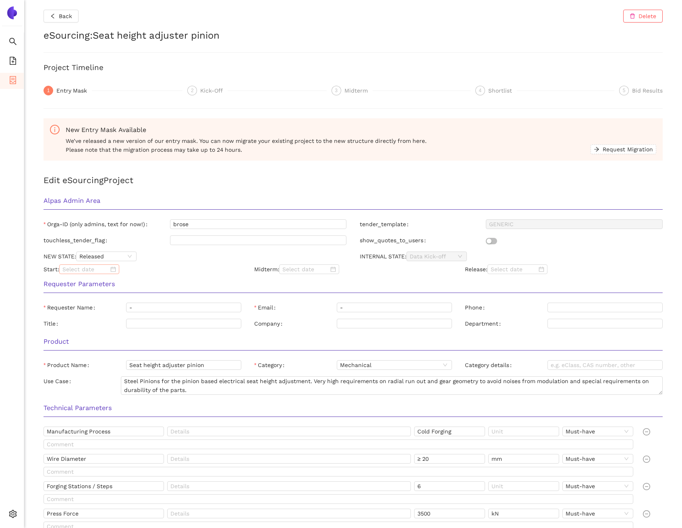
click at [94, 270] on input at bounding box center [85, 269] width 46 height 9
type input "2025/07/28"
click at [75, 283] on span "button" at bounding box center [76, 285] width 4 height 4
type input "[DATE]"
click at [116, 352] on div "23" at bounding box center [115, 351] width 10 height 10
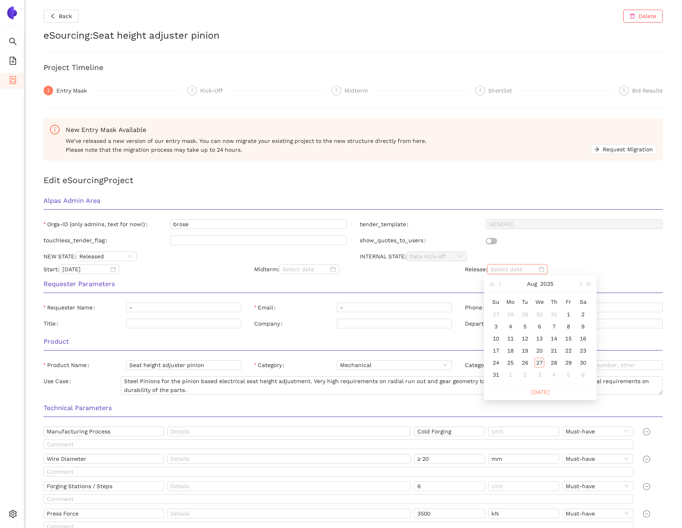
click at [504, 272] on input at bounding box center [514, 269] width 46 height 9
type input "2025/08/27"
click at [540, 362] on div "27" at bounding box center [539, 363] width 10 height 10
click at [570, 278] on div "Requester Parameters" at bounding box center [353, 286] width 632 height 25
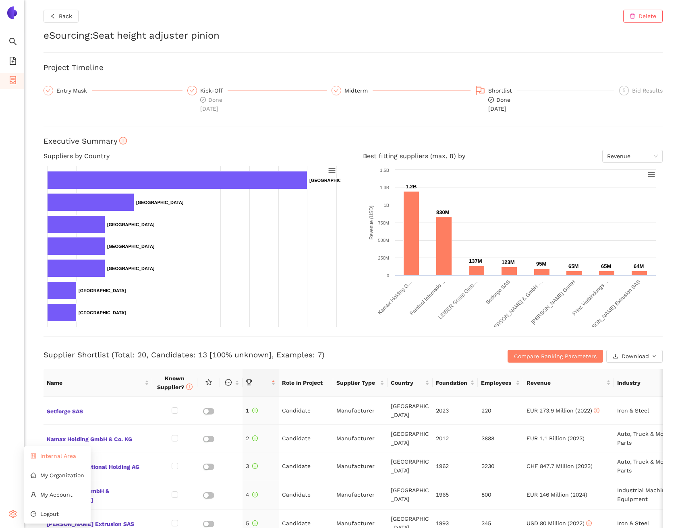
click at [56, 459] on span "Internal Area" at bounding box center [58, 456] width 36 height 6
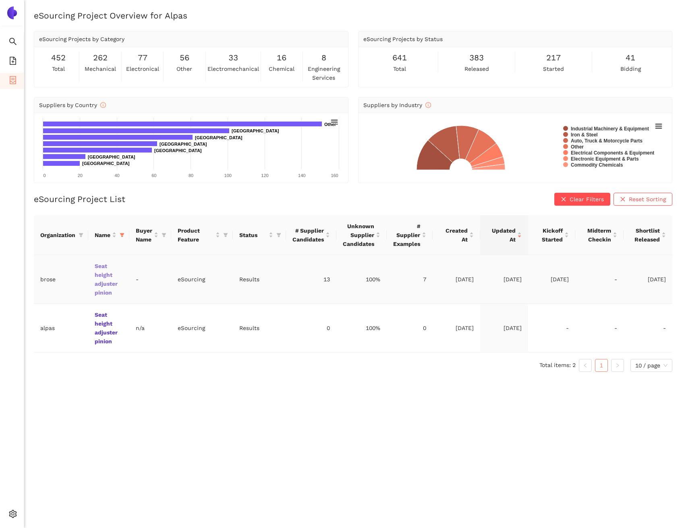
click at [0, 0] on link "Seat height adjuster pinion" at bounding box center [0, 0] width 0 height 0
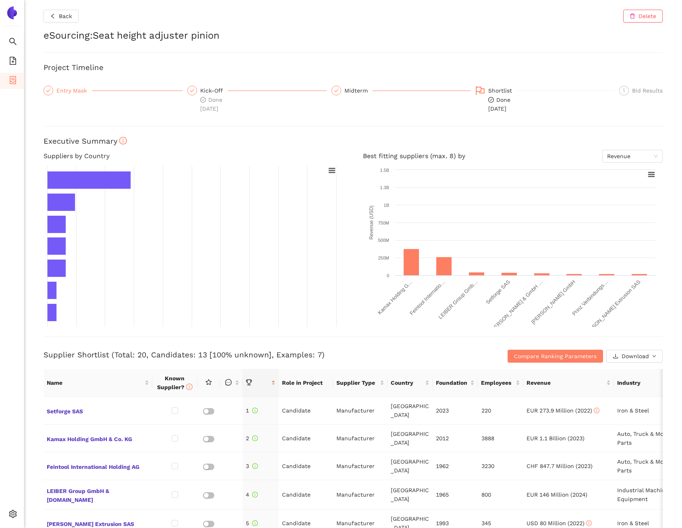
click at [85, 90] on div "Entry Mask" at bounding box center [73, 91] width 35 height 10
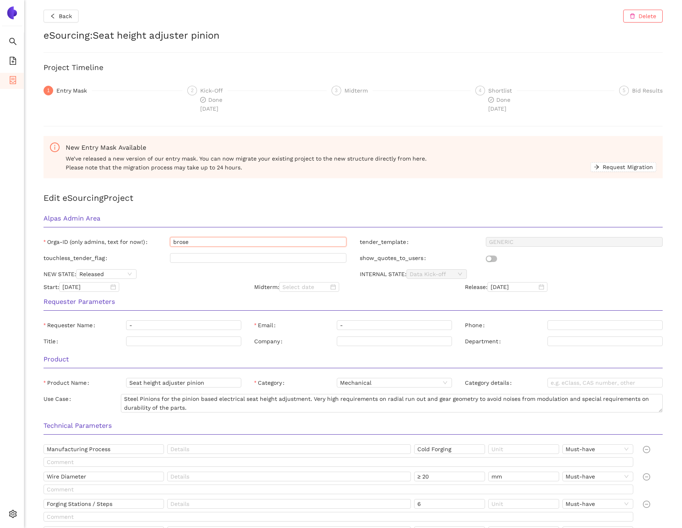
click at [189, 240] on input "brose" at bounding box center [258, 242] width 177 height 10
click at [190, 240] on input "brose" at bounding box center [258, 242] width 177 height 10
type input "customer"
click at [196, 217] on h3 "Alpas Admin Area" at bounding box center [352, 218] width 619 height 10
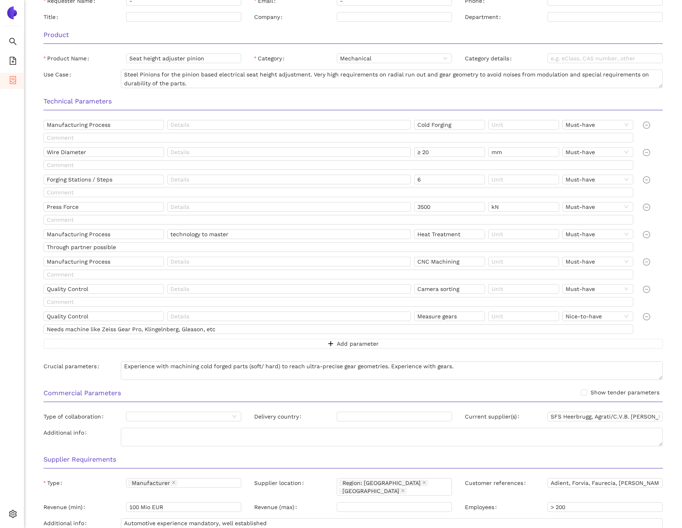
scroll to position [104, 0]
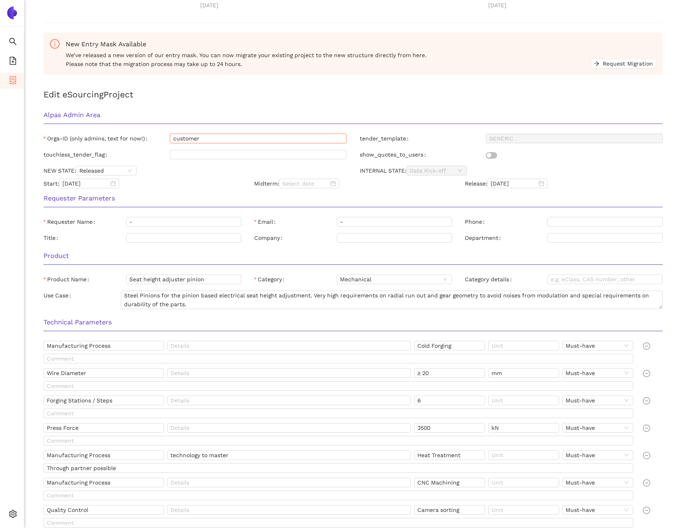
click at [207, 136] on input "customer" at bounding box center [258, 139] width 177 height 10
click at [215, 116] on h3 "Alpas Admin Area" at bounding box center [352, 115] width 619 height 10
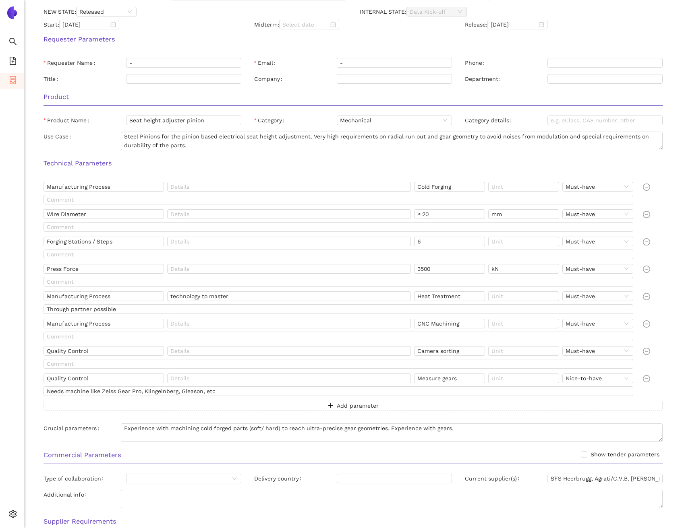
scroll to position [466, 0]
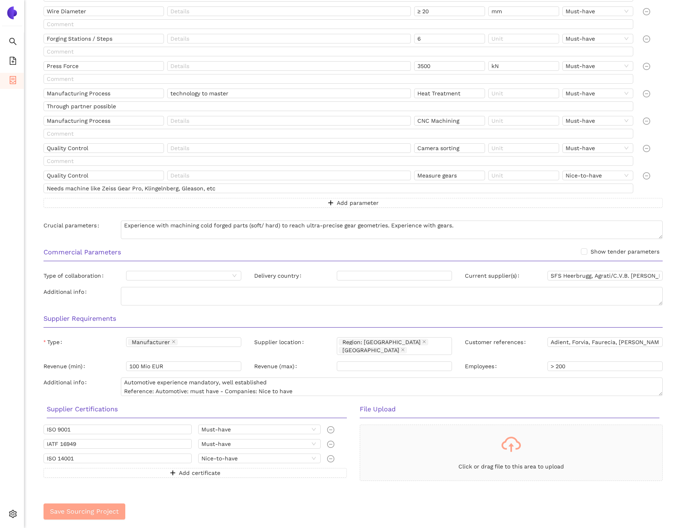
click at [94, 507] on span "Save Sourcing Project" at bounding box center [84, 512] width 69 height 10
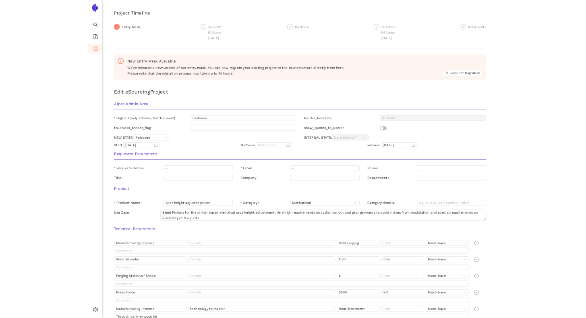
scroll to position [46, 0]
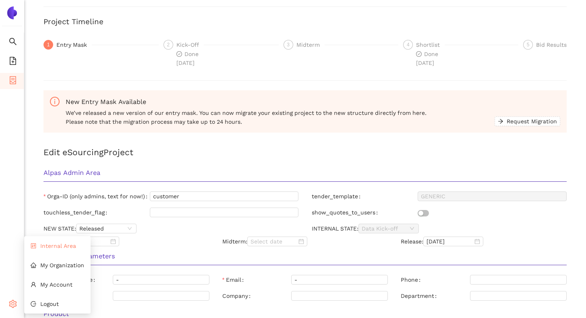
click at [58, 247] on span "Internal Area" at bounding box center [58, 245] width 36 height 6
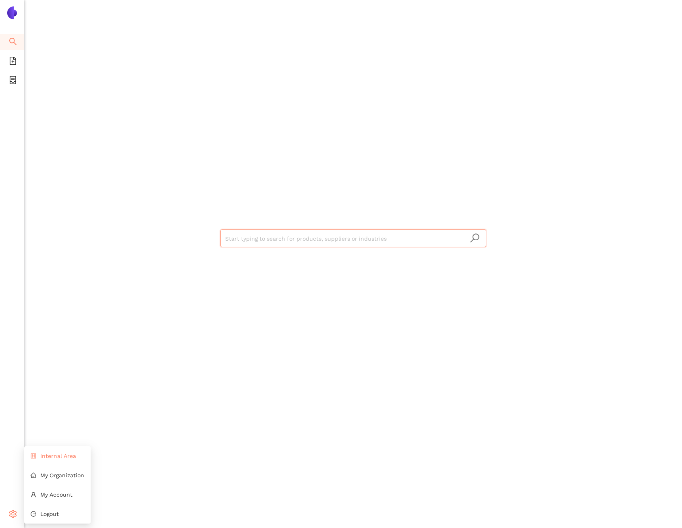
click at [46, 458] on span "Internal Area" at bounding box center [58, 456] width 36 height 6
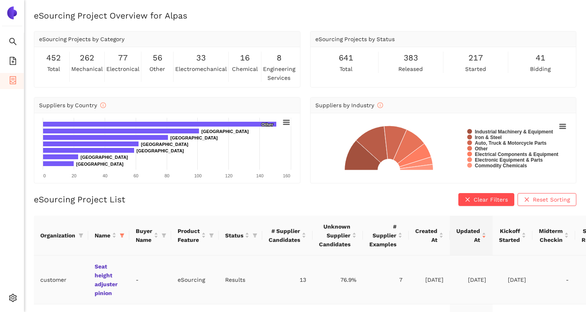
click at [108, 280] on td "Seat height adjuster pinion" at bounding box center [108, 279] width 41 height 49
click at [0, 0] on link "Seat height adjuster pinion" at bounding box center [0, 0] width 0 height 0
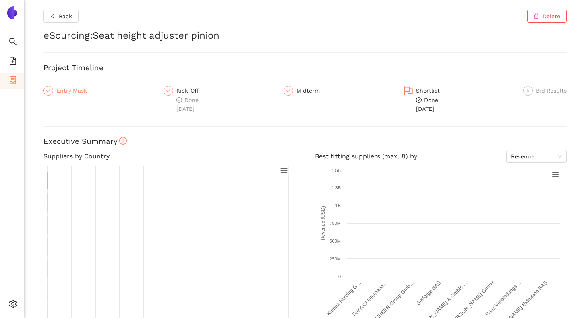
click at [82, 86] on div "Entry Mask" at bounding box center [73, 91] width 35 height 10
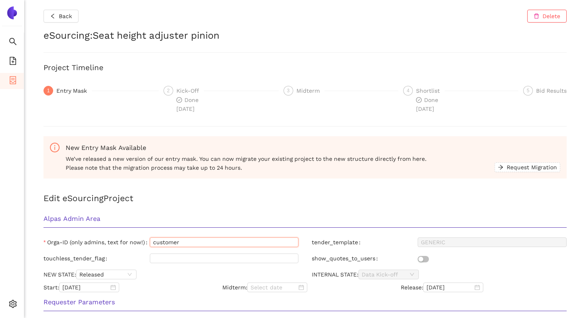
click at [190, 241] on input "customer" at bounding box center [224, 242] width 149 height 10
click at [66, 17] on span "Back" at bounding box center [65, 16] width 13 height 9
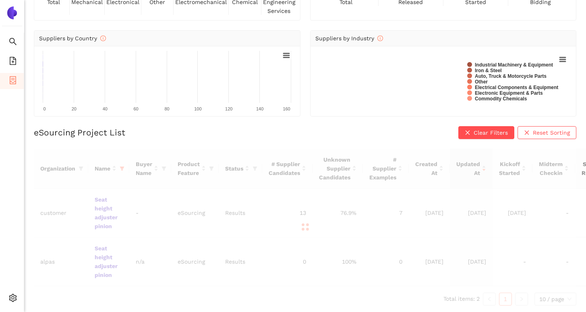
scroll to position [67, 0]
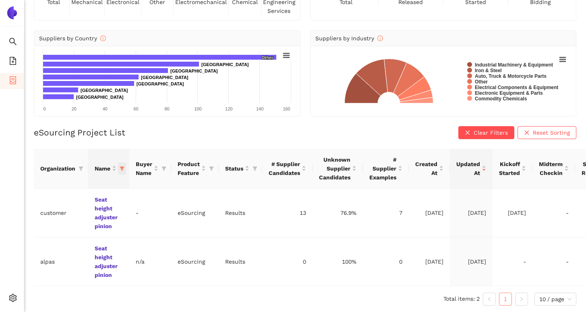
click at [121, 167] on icon "filter" at bounding box center [122, 168] width 4 height 4
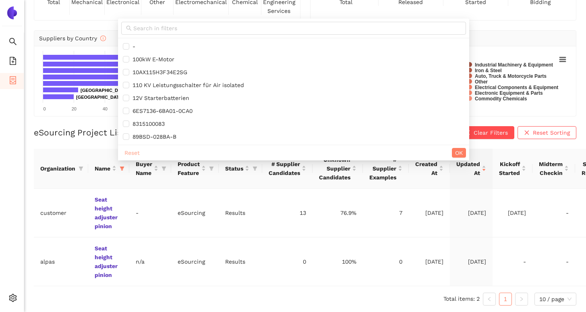
click at [128, 154] on span "Reset" at bounding box center [131, 152] width 15 height 9
checkbox input "false"
click at [82, 169] on icon "filter" at bounding box center [81, 168] width 4 height 4
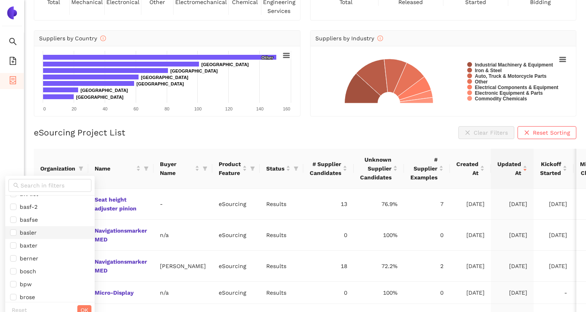
scroll to position [104, 0]
click at [32, 296] on span "brose" at bounding box center [26, 292] width 19 height 6
checkbox input "true"
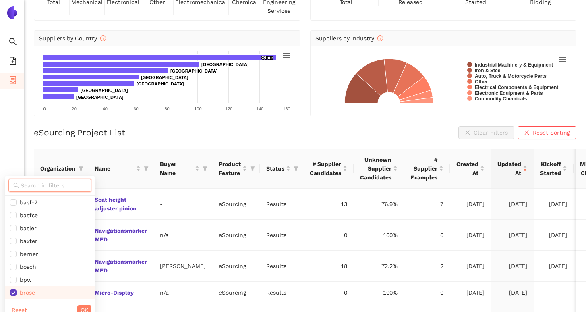
click at [63, 186] on input "text" at bounding box center [54, 185] width 66 height 9
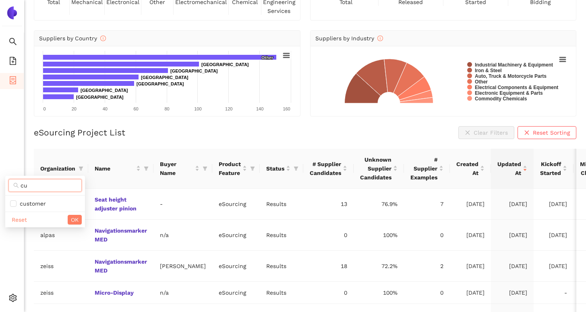
scroll to position [0, 0]
type input "cus"
click at [60, 202] on span "customer" at bounding box center [45, 203] width 70 height 9
checkbox input "true"
click at [71, 219] on span "OK" at bounding box center [75, 219] width 8 height 9
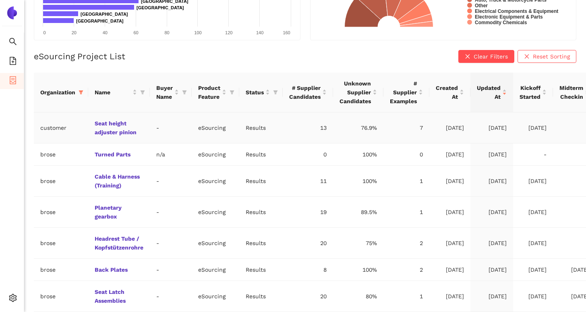
scroll to position [145, 0]
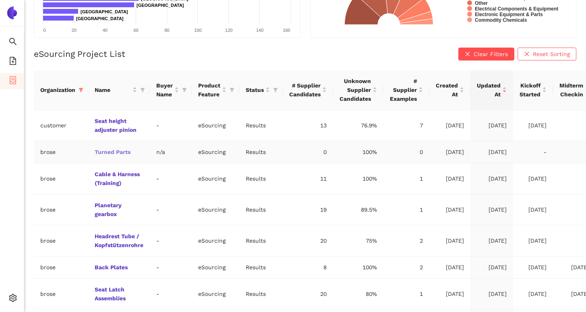
click at [0, 0] on link "Turned Parts" at bounding box center [0, 0] width 0 height 0
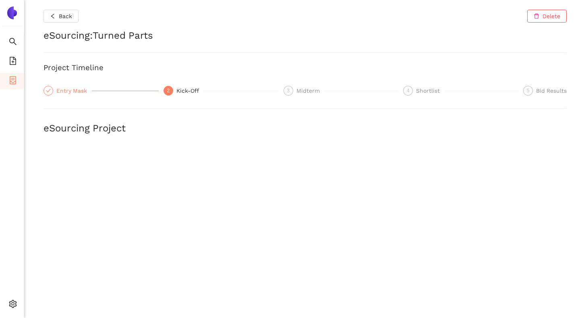
click at [83, 93] on div "Entry Mask" at bounding box center [73, 91] width 35 height 10
click at [66, 17] on span "Back" at bounding box center [65, 16] width 13 height 9
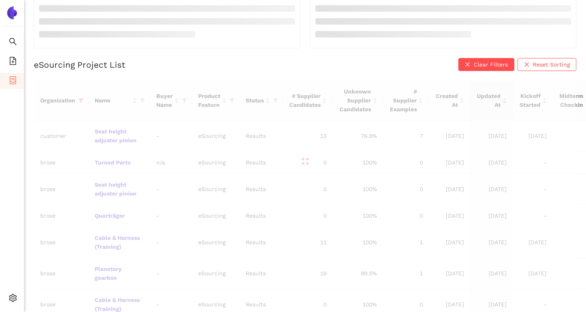
scroll to position [125, 0]
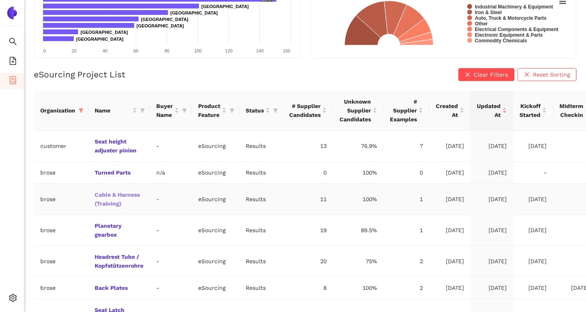
click at [0, 0] on link "Cable & Harness (Training)" at bounding box center [0, 0] width 0 height 0
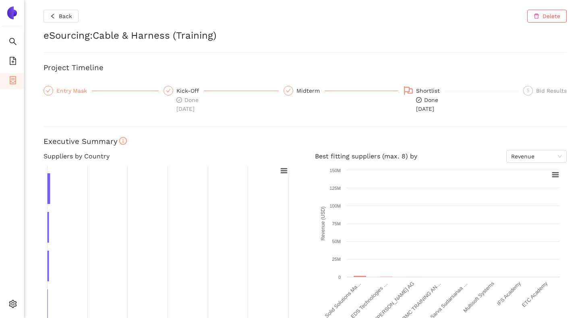
click at [80, 90] on div "Entry Mask" at bounding box center [73, 91] width 35 height 10
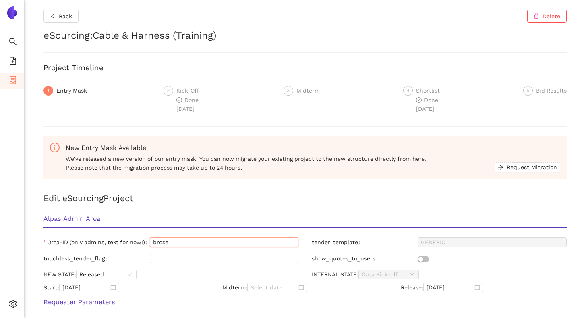
click at [174, 246] on input "brose" at bounding box center [224, 242] width 149 height 10
click at [60, 16] on span "Back" at bounding box center [65, 16] width 13 height 9
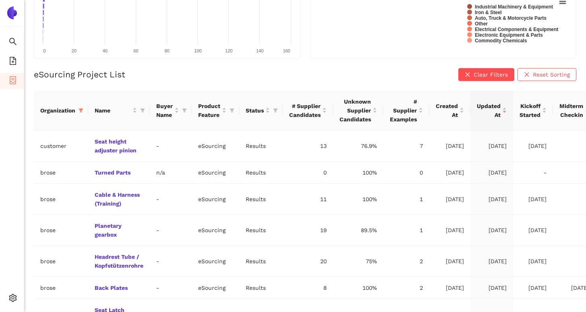
scroll to position [105, 0]
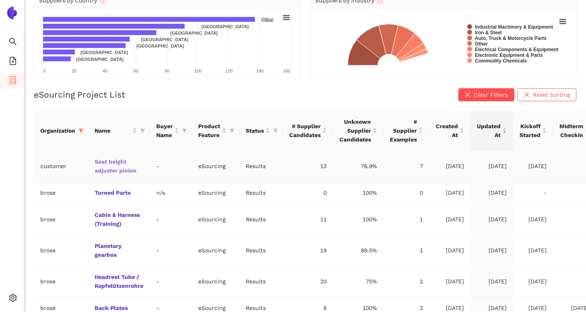
click at [0, 0] on link "Seat height adjuster pinion" at bounding box center [0, 0] width 0 height 0
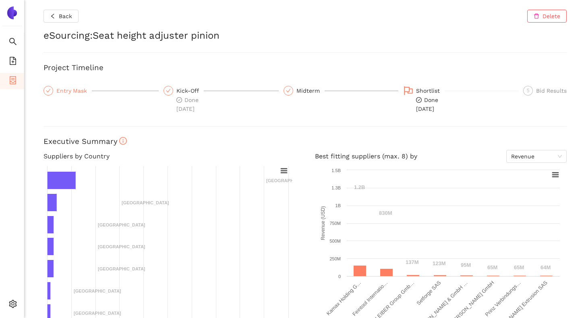
click at [80, 86] on div "Entry Mask" at bounding box center [73, 91] width 35 height 10
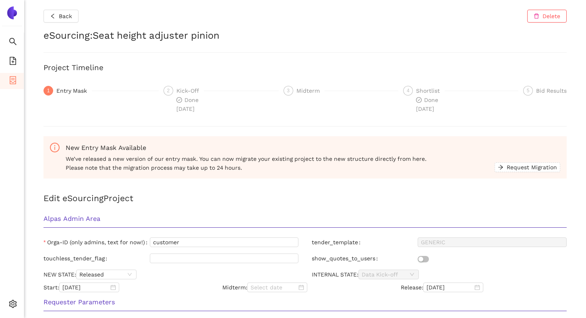
click at [174, 247] on div "Orga-ID (only admins, text for now!) customer" at bounding box center [171, 243] width 268 height 13
click at [177, 243] on input "customer" at bounding box center [224, 242] width 149 height 10
paste input "brose"
type input "brose"
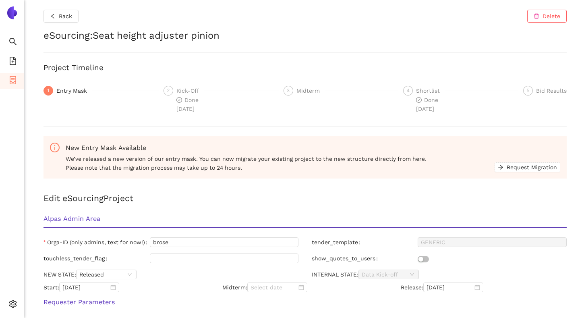
click at [194, 212] on div "Alpas Admin Area" at bounding box center [305, 221] width 536 height 25
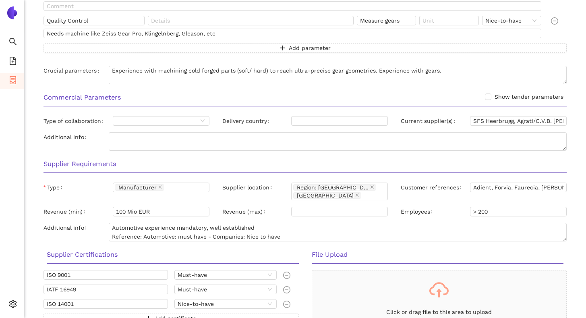
scroll to position [683, 0]
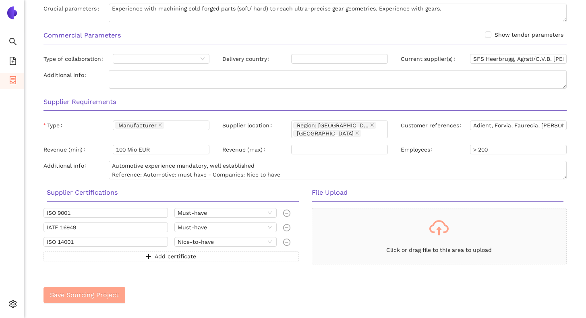
click at [116, 292] on span "Save Sourcing Project" at bounding box center [84, 295] width 69 height 10
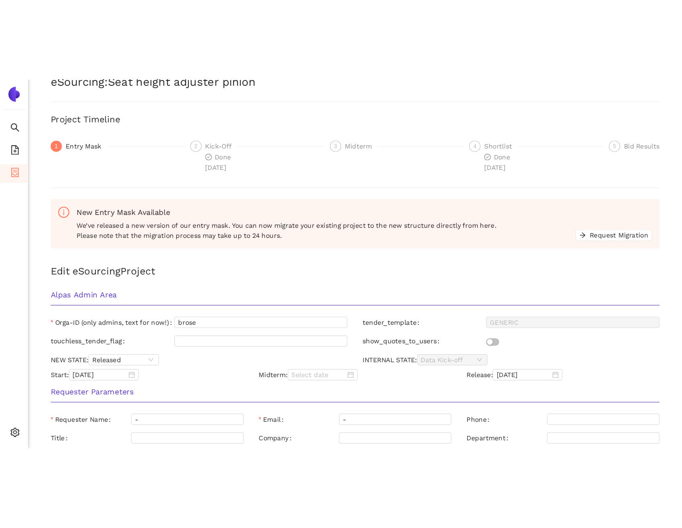
scroll to position [0, 0]
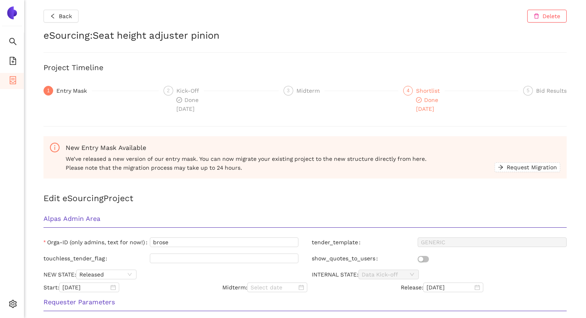
click at [418, 92] on div "Shortlist" at bounding box center [430, 91] width 29 height 10
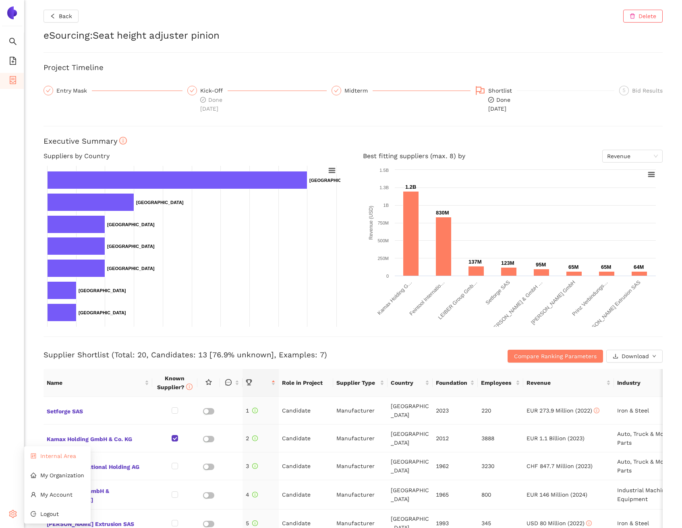
click at [48, 317] on span "Internal Area" at bounding box center [58, 456] width 36 height 6
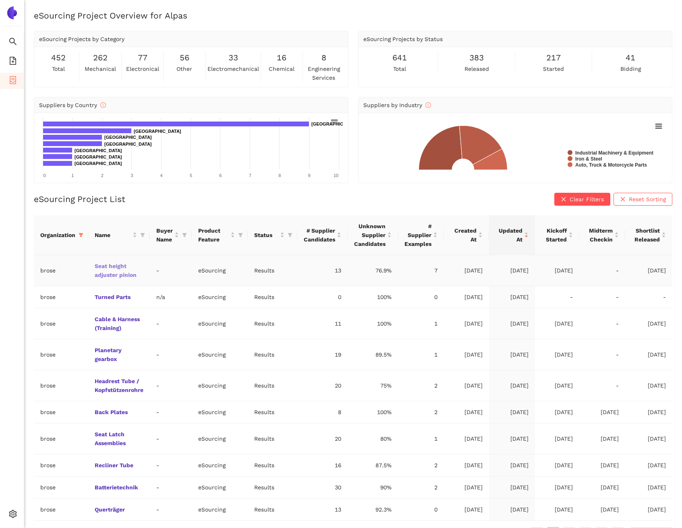
click at [0, 0] on link "Seat height adjuster pinion" at bounding box center [0, 0] width 0 height 0
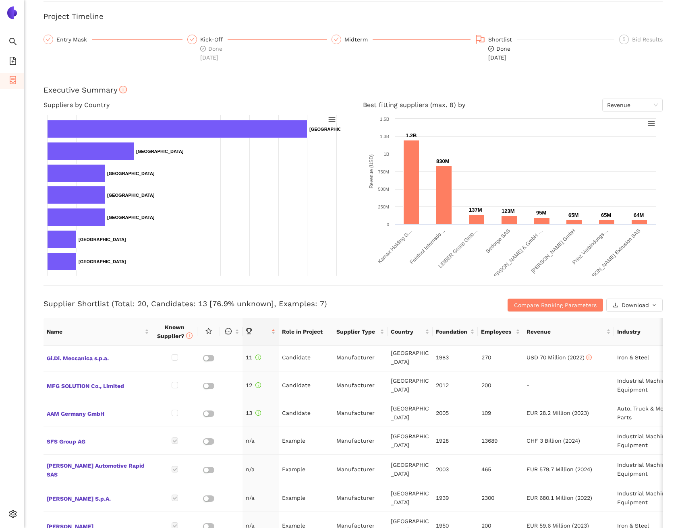
scroll to position [31, 0]
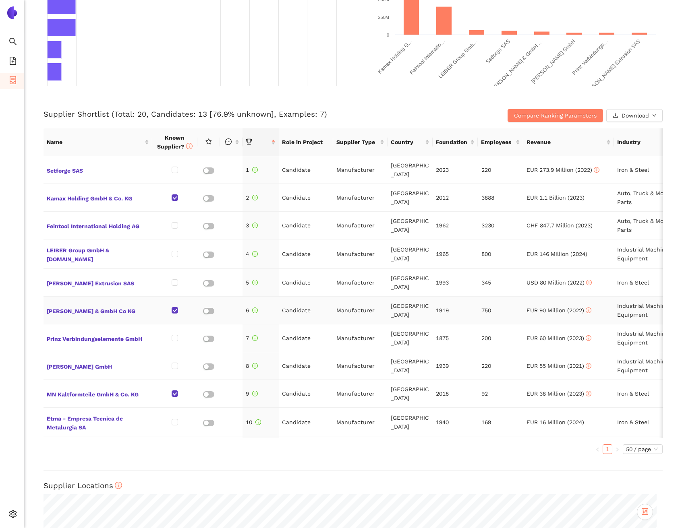
scroll to position [283, 0]
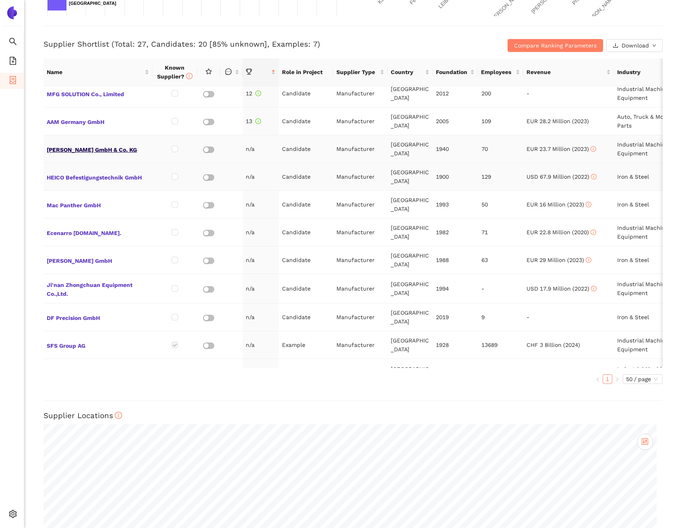
scroll to position [315, 0]
click at [73, 151] on span "[PERSON_NAME] GmbH & Co. KG" at bounding box center [98, 149] width 102 height 10
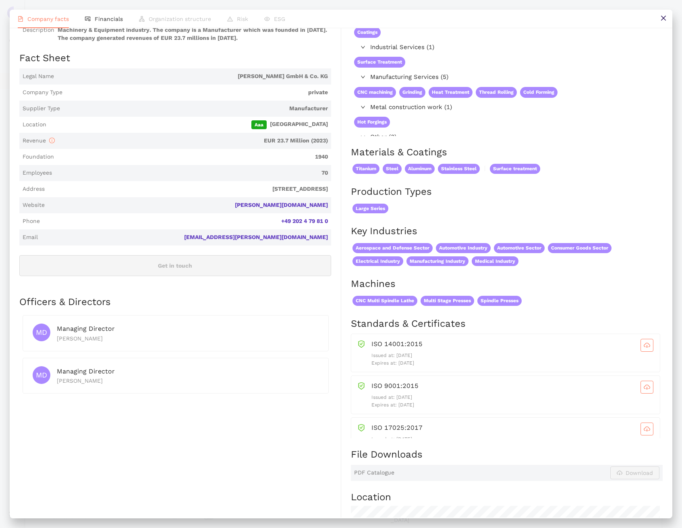
scroll to position [159, 0]
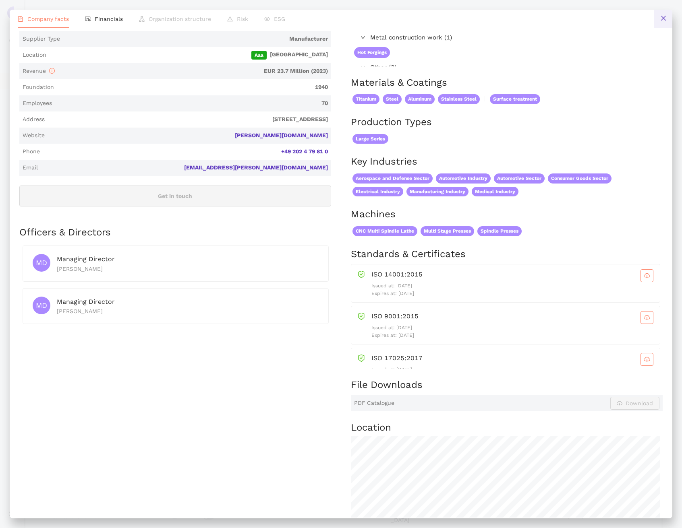
click at [658, 14] on button at bounding box center [663, 19] width 18 height 18
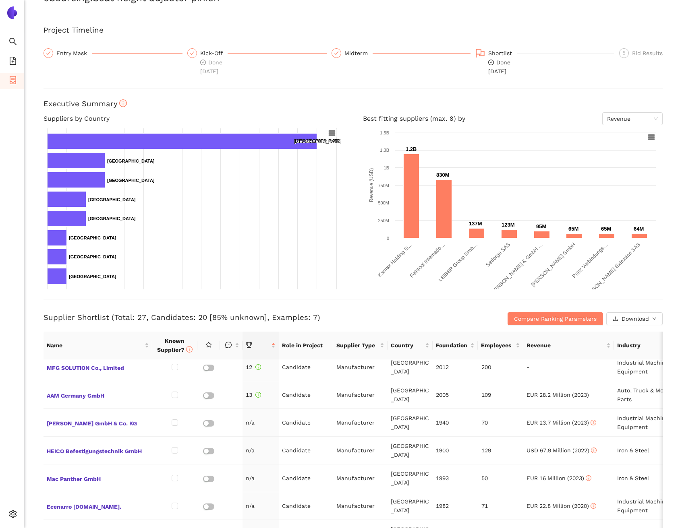
scroll to position [96, 0]
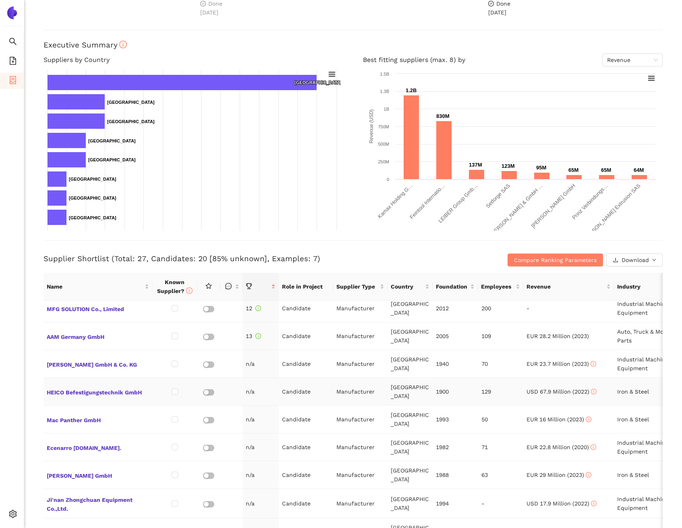
click at [89, 392] on td "HEICO Befestigungstechnik GmbH" at bounding box center [97, 392] width 109 height 28
click at [91, 389] on span "HEICO Befestigungstechnik GmbH" at bounding box center [98, 392] width 102 height 10
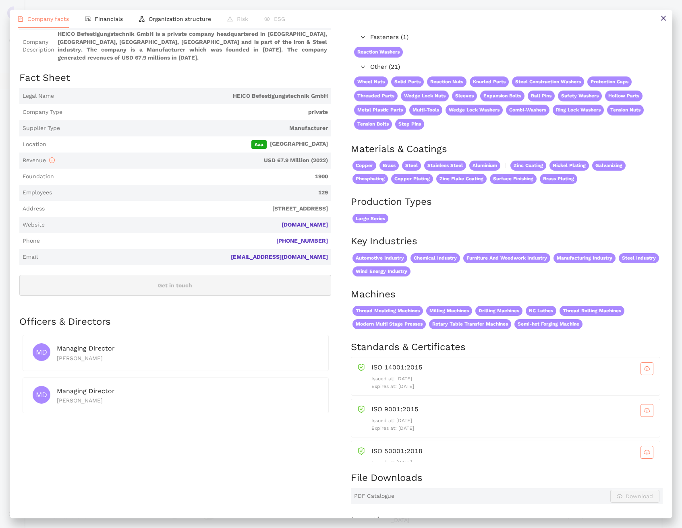
scroll to position [68, 0]
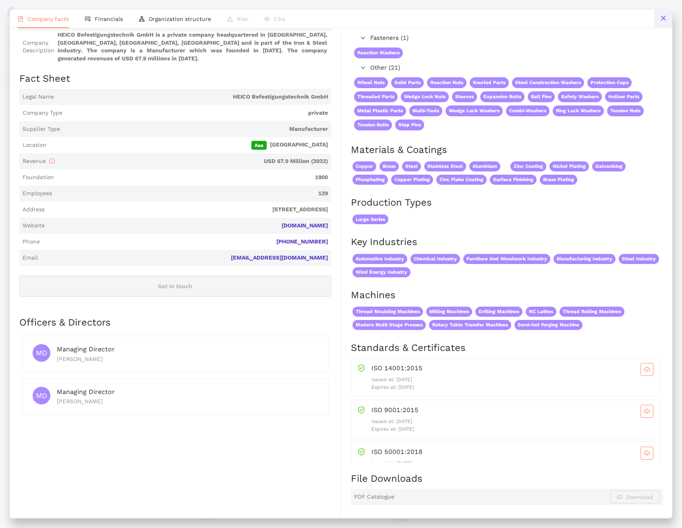
click at [663, 13] on button at bounding box center [663, 19] width 18 height 18
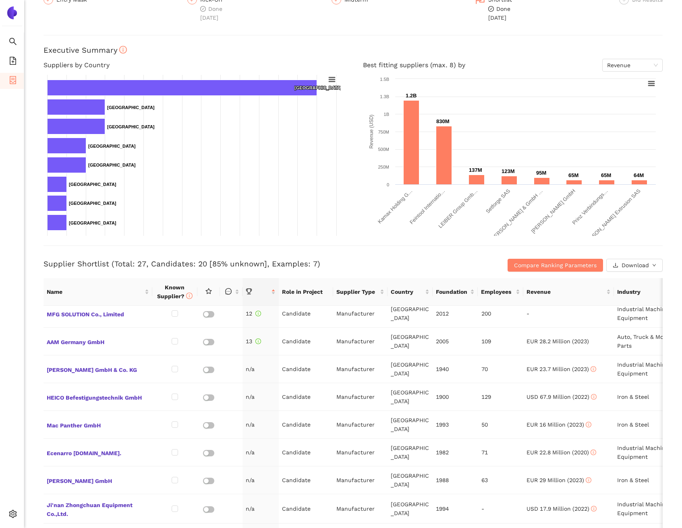
scroll to position [93, 0]
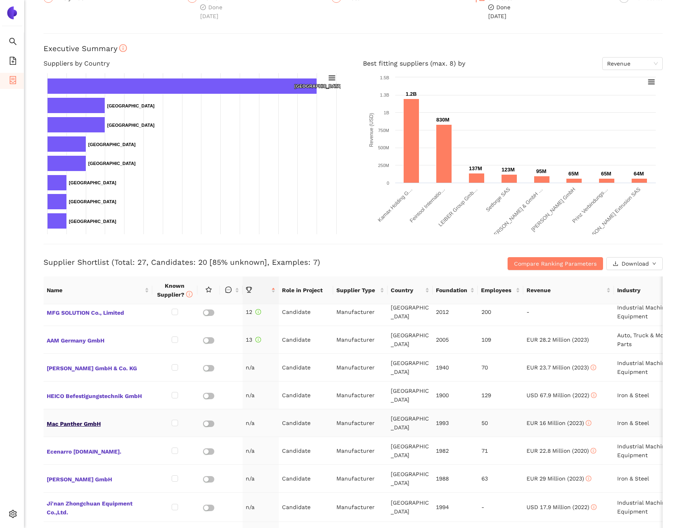
click at [84, 418] on span "Mac Panther GmbH" at bounding box center [98, 423] width 102 height 10
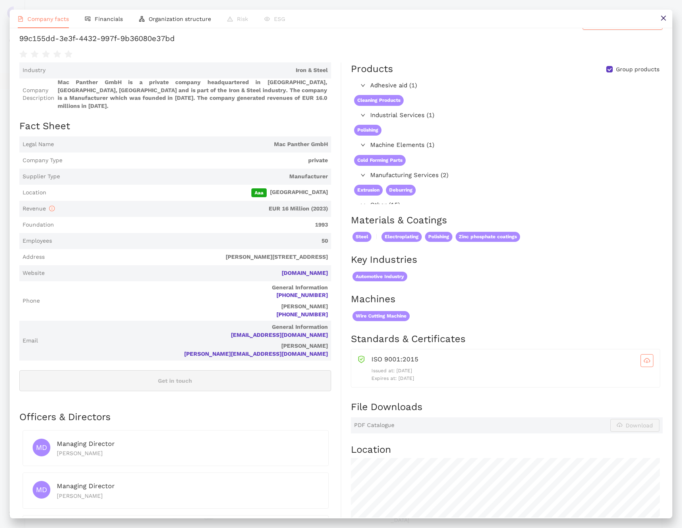
scroll to position [0, 0]
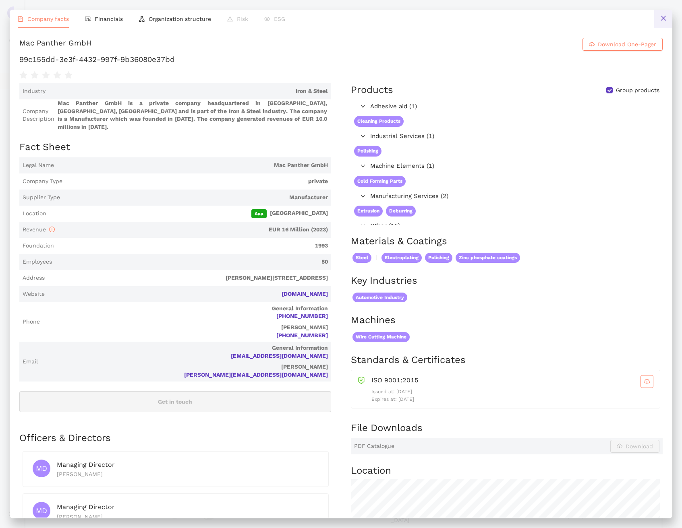
click at [662, 23] on button at bounding box center [663, 19] width 18 height 18
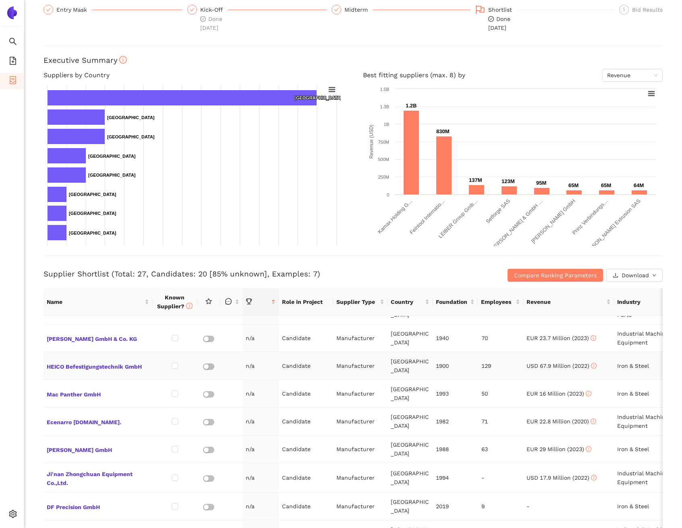
scroll to position [375, 0]
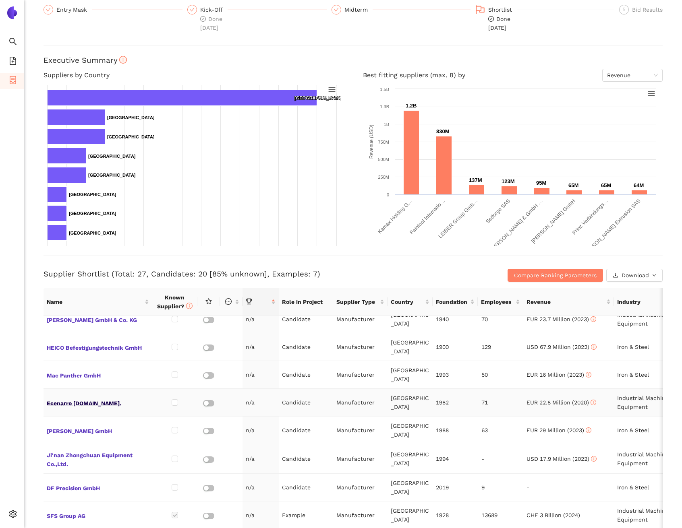
click at [83, 398] on span "Ecenarro [DOMAIN_NAME]." at bounding box center [98, 403] width 102 height 10
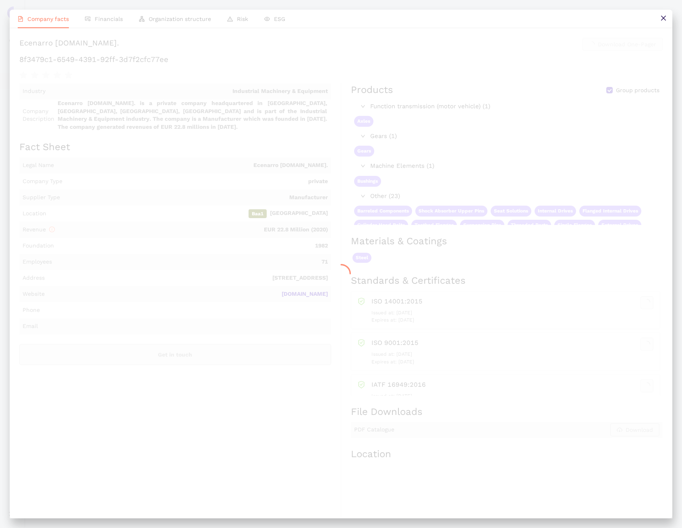
scroll to position [0, 0]
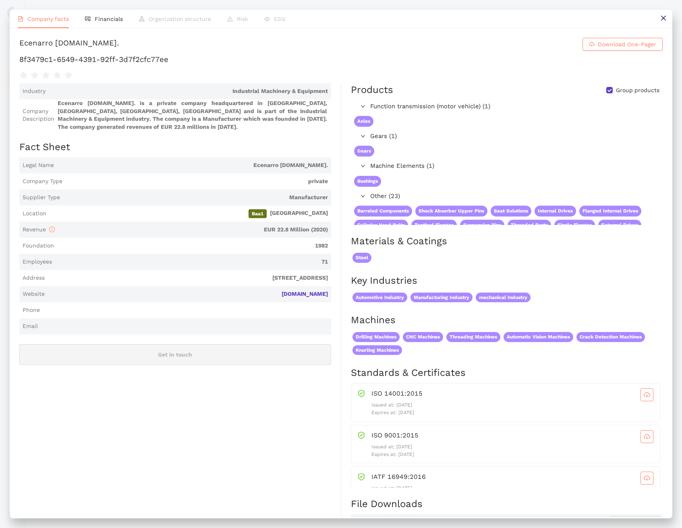
click at [70, 41] on div "Ecenarro [DOMAIN_NAME]." at bounding box center [69, 44] width 100 height 13
copy h1 "Ecenarro [DOMAIN_NAME]. Download One-Pager"
click at [119, 55] on h1 "8f3479c1-6549-4391-92ff-3d7f2cfc77ee" at bounding box center [340, 59] width 643 height 10
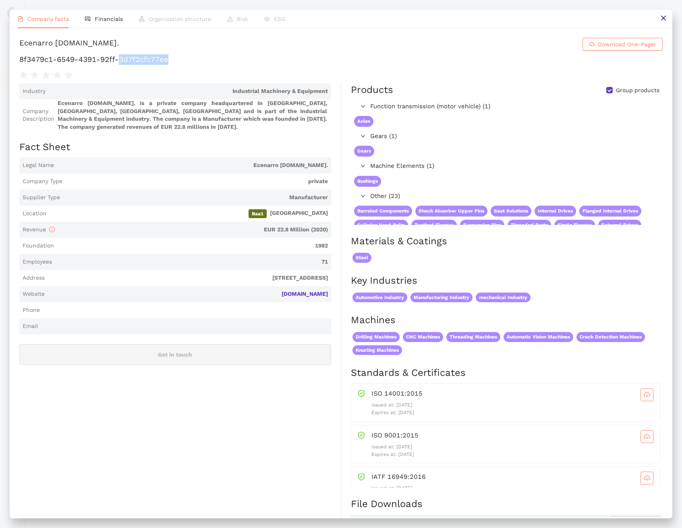
click at [119, 55] on h1 "8f3479c1-6549-4391-92ff-3d7f2cfc77ee" at bounding box center [340, 59] width 643 height 10
copy div "8f3479c1-6549-4391-92ff-3d7f2cfc77ee"
drag, startPoint x: 660, startPoint y: 19, endPoint x: 623, endPoint y: 38, distance: 41.6
click at [660, 19] on icon "close" at bounding box center [663, 18] width 6 height 6
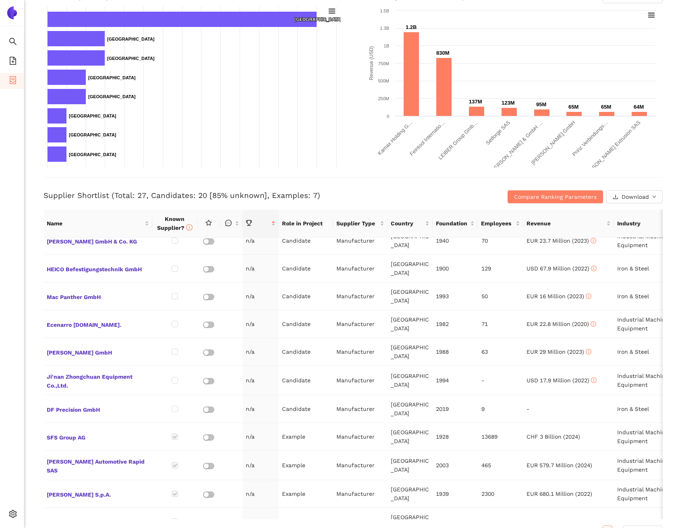
scroll to position [189, 0]
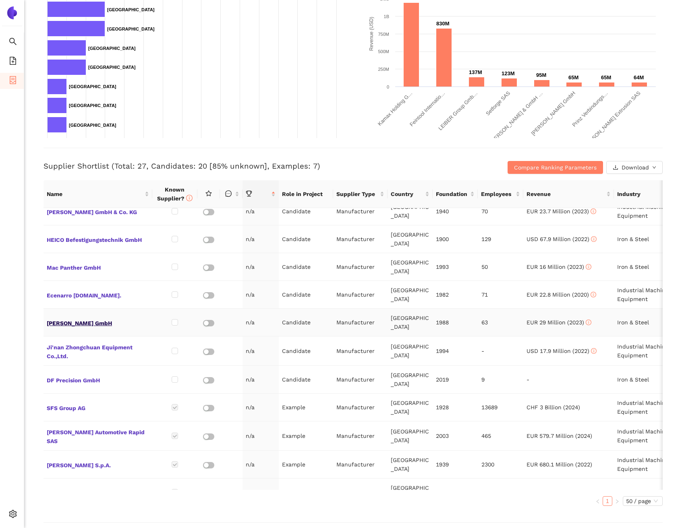
click at [106, 317] on span "[PERSON_NAME] GmbH" at bounding box center [98, 322] width 102 height 10
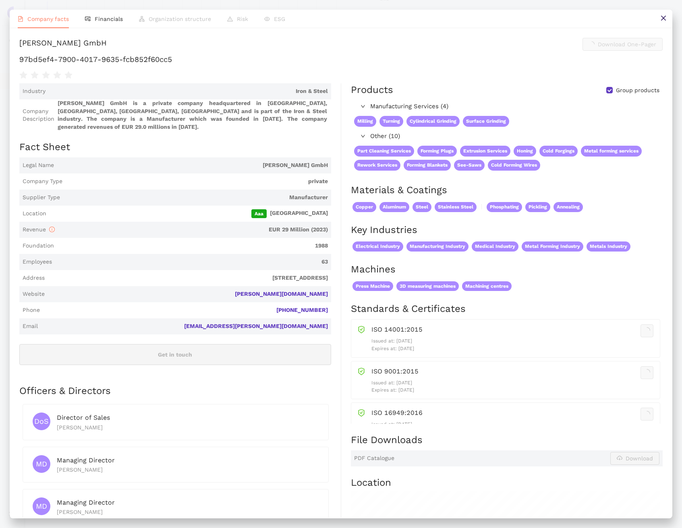
scroll to position [0, 0]
click at [660, 18] on icon "close" at bounding box center [663, 18] width 6 height 6
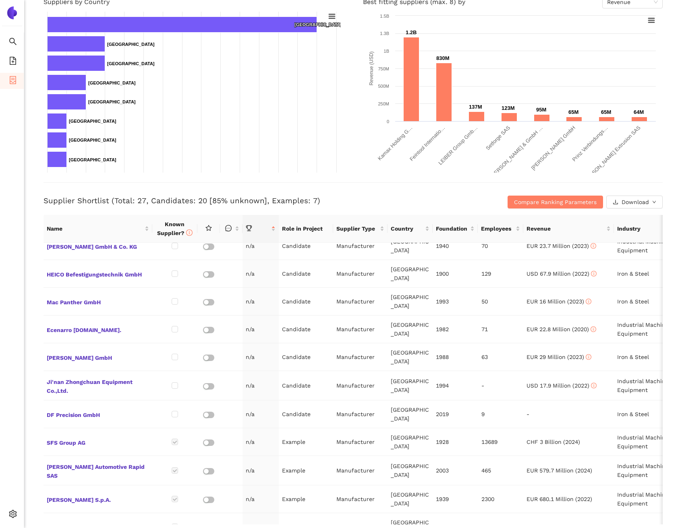
scroll to position [191, 0]
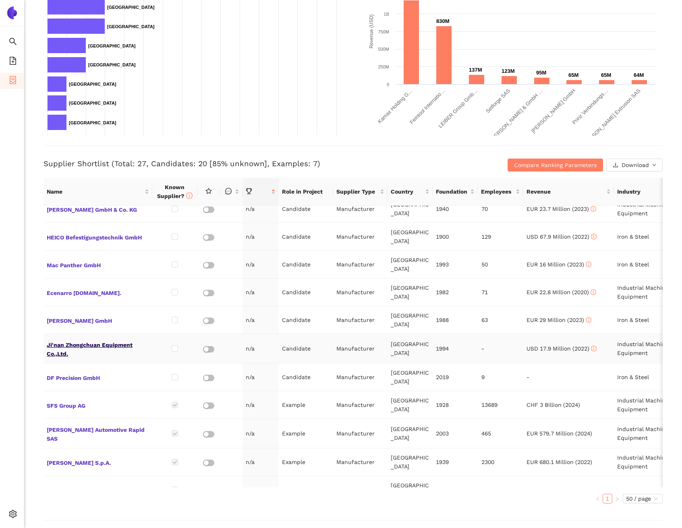
click at [98, 342] on span "Ji'nan Zhongchuan Equipment Co.,Ltd." at bounding box center [98, 348] width 102 height 19
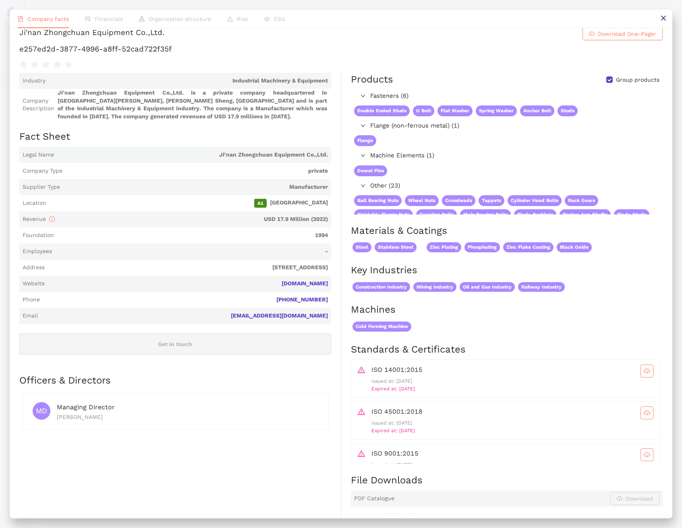
scroll to position [71, 0]
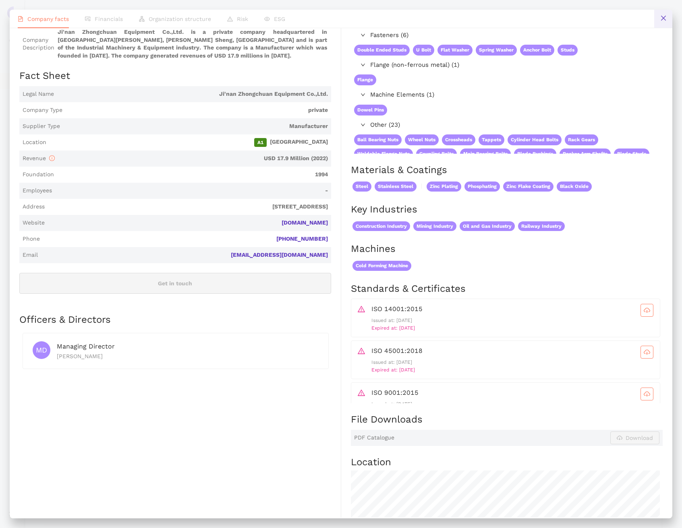
click at [659, 22] on button at bounding box center [663, 19] width 18 height 18
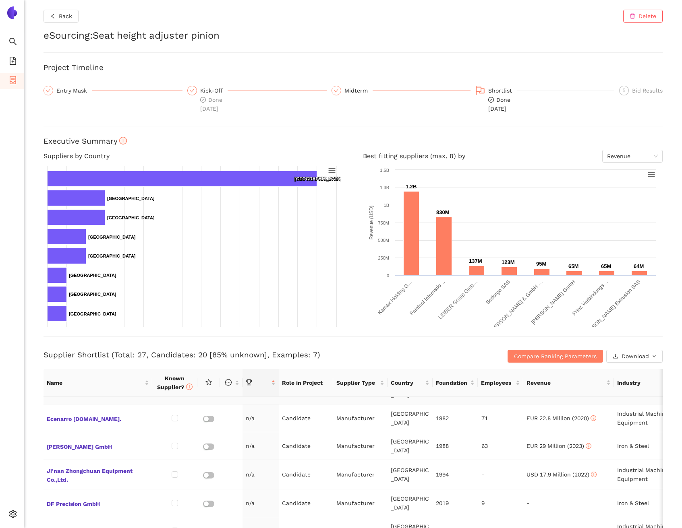
scroll to position [472, 0]
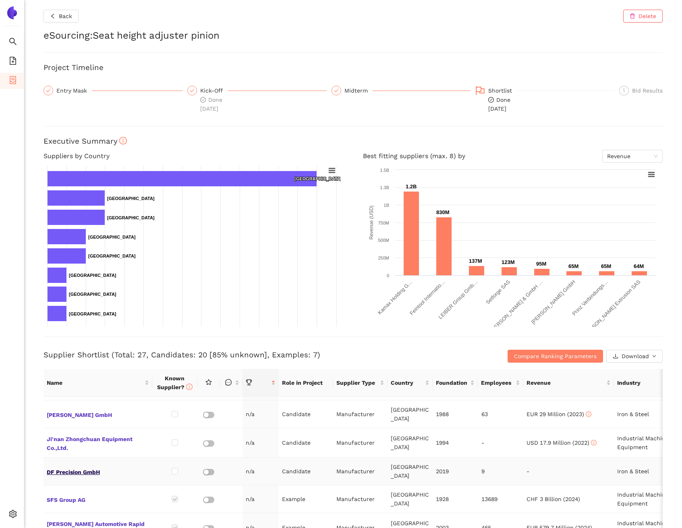
click at [97, 466] on span "DF Precision GmbH" at bounding box center [98, 471] width 102 height 10
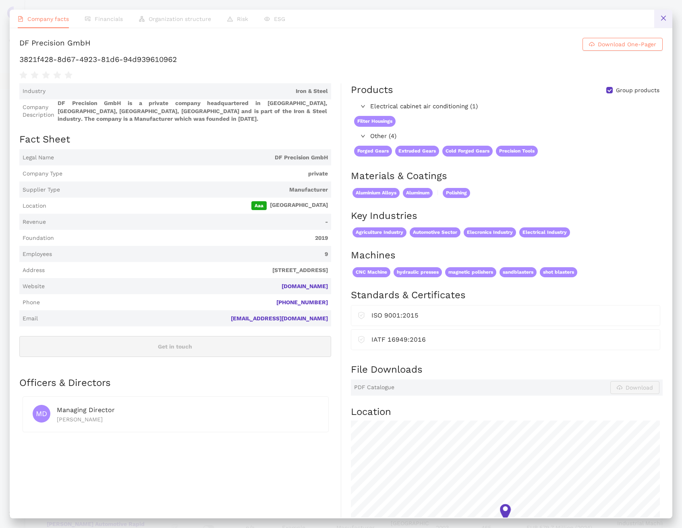
click at [667, 16] on button at bounding box center [663, 19] width 18 height 18
